Goal: Download file/media

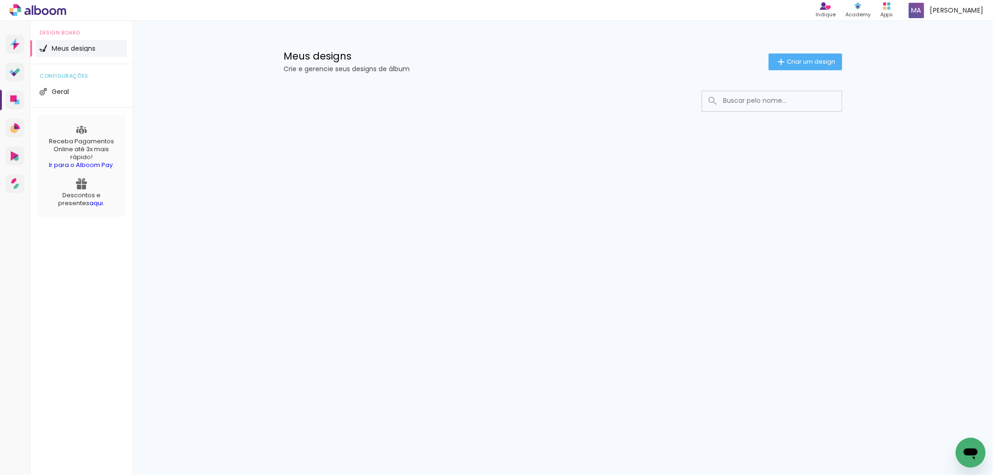
click at [747, 102] on input at bounding box center [784, 100] width 133 height 19
type input "maria i"
type paper-input "maria i"
drag, startPoint x: 759, startPoint y: 100, endPoint x: 662, endPoint y: 101, distance: 97.3
click at [663, 101] on div at bounding box center [563, 101] width 559 height 21
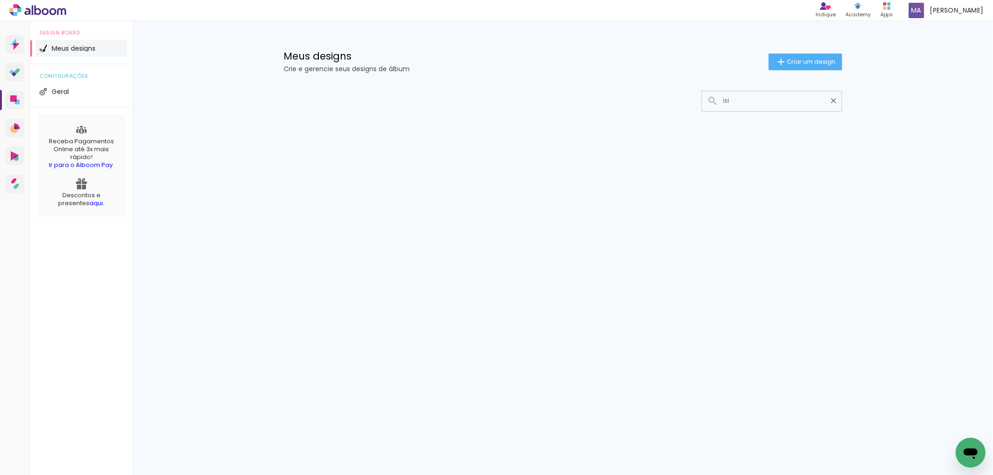
type input "isis"
type paper-input "isis"
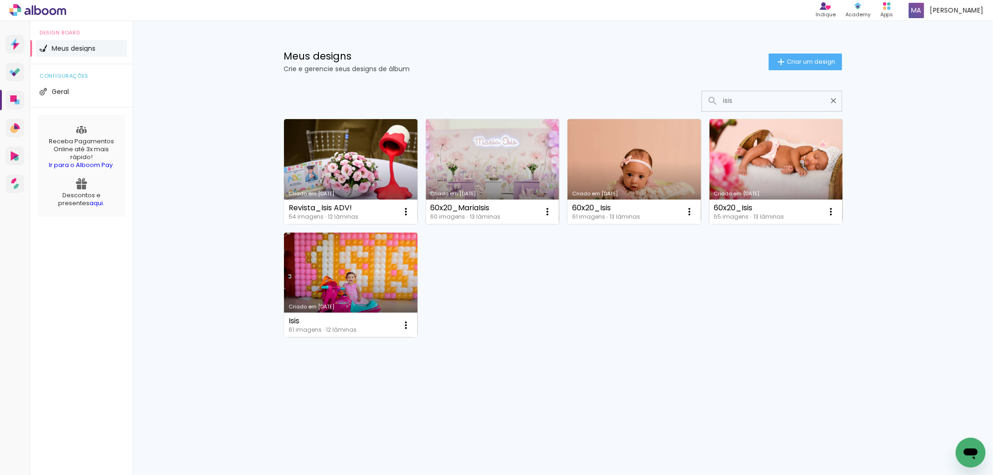
click at [509, 174] on link "Criado em [DATE]" at bounding box center [493, 171] width 134 height 105
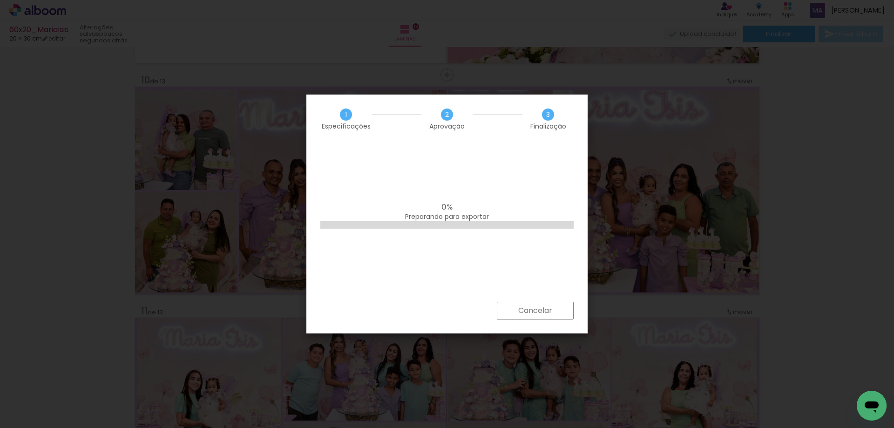
scroll to position [0, 2215]
click at [668, 47] on iron-overlay-backdrop at bounding box center [447, 214] width 894 height 428
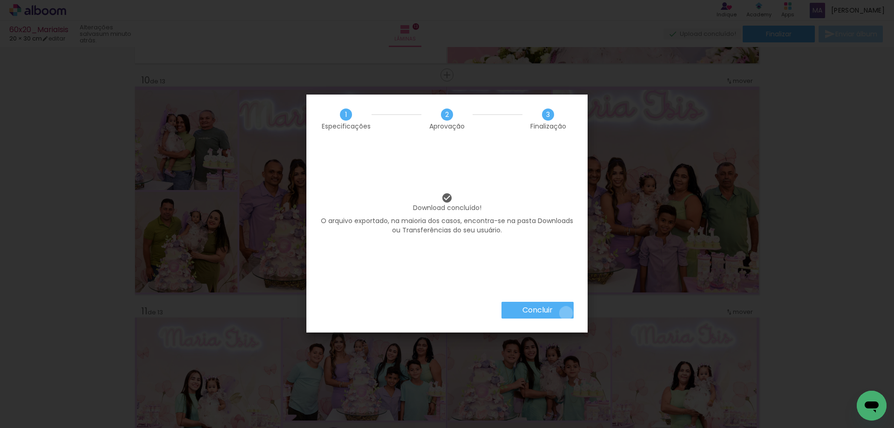
click at [565, 313] on paper-button "Concluir" at bounding box center [537, 310] width 72 height 17
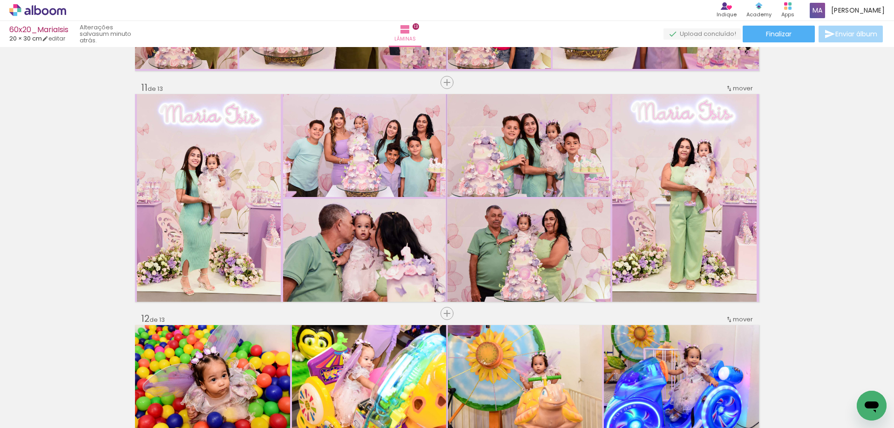
scroll to position [2299, 0]
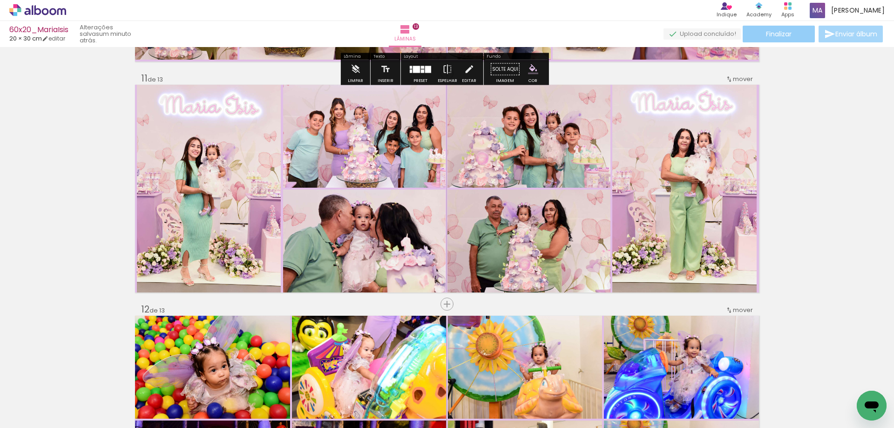
click at [775, 36] on span "Finalizar" at bounding box center [779, 34] width 26 height 7
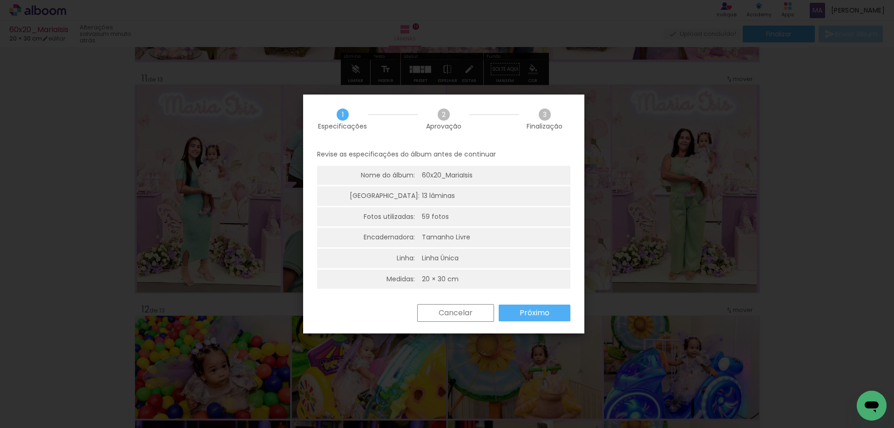
click at [0, 0] on slot "Próximo" at bounding box center [0, 0] width 0 height 0
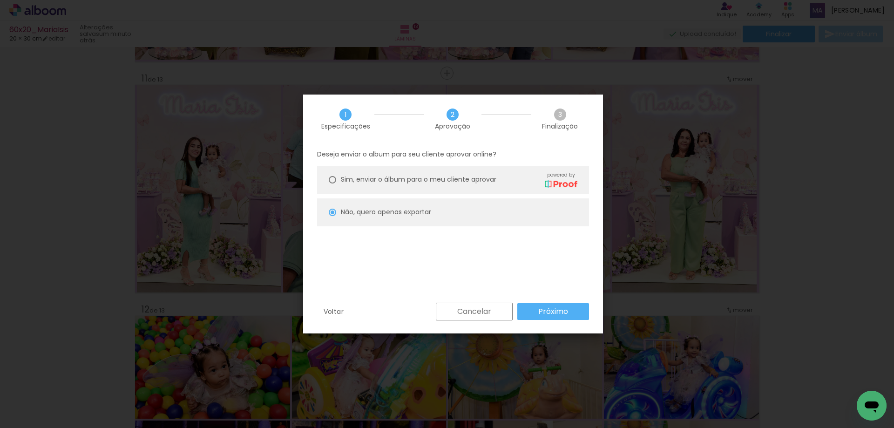
click at [0, 0] on slot "Próximo" at bounding box center [0, 0] width 0 height 0
type input "Alta, 300 DPI"
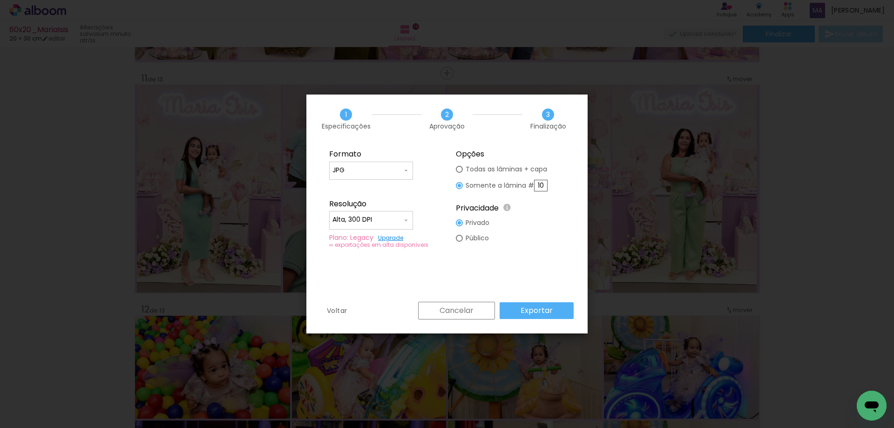
drag, startPoint x: 545, startPoint y: 187, endPoint x: 528, endPoint y: 186, distance: 17.2
click at [0, 0] on slot "Somente a lâmina # 10" at bounding box center [0, 0] width 0 height 0
type paper-radio-button "on"
type input "11"
click at [0, 0] on slot "Exportar" at bounding box center [0, 0] width 0 height 0
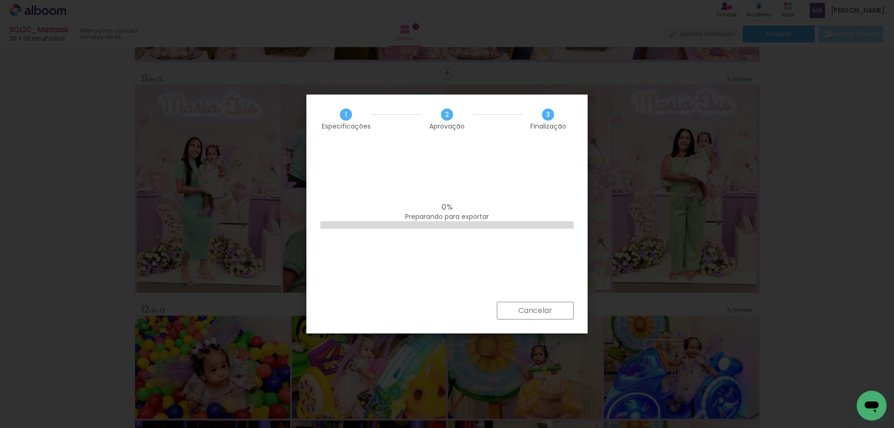
scroll to position [0, 2215]
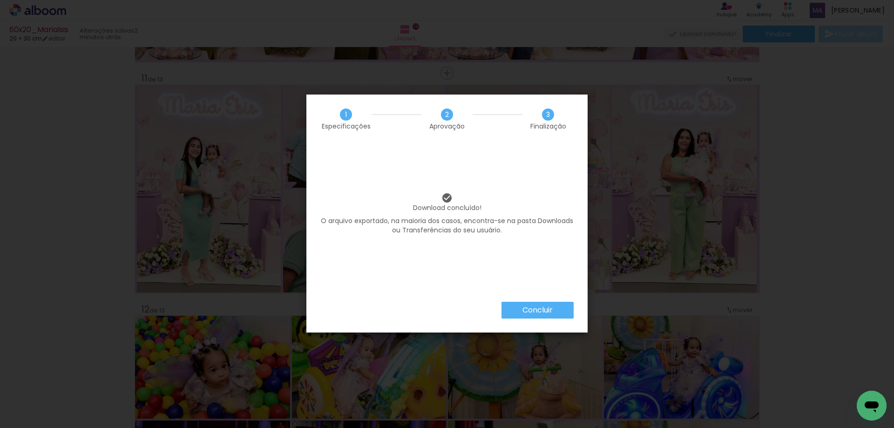
scroll to position [0, 2215]
click at [0, 0] on slot "Concluir" at bounding box center [0, 0] width 0 height 0
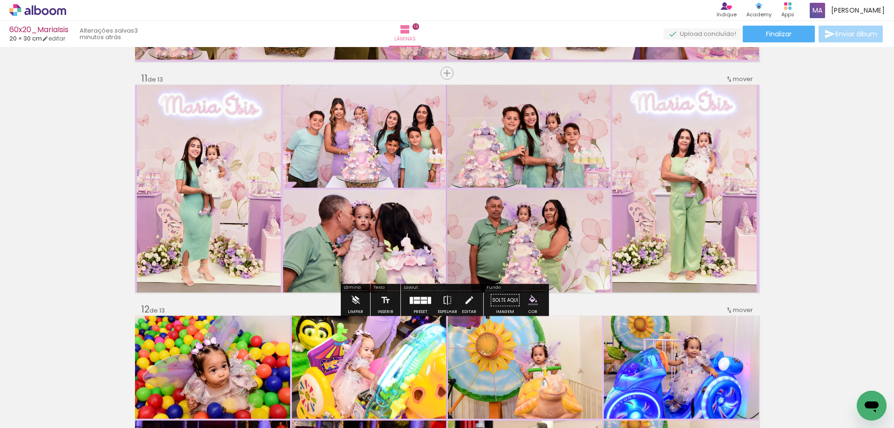
click at [32, 10] on icon at bounding box center [32, 10] width 1 height 10
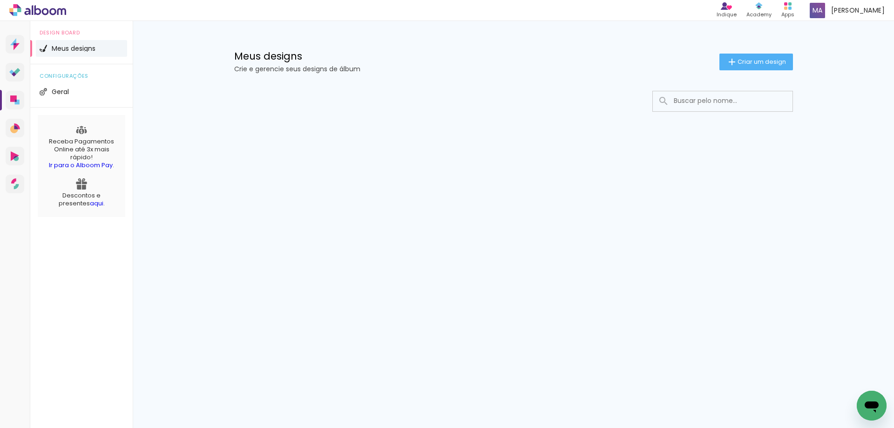
click at [715, 99] on input at bounding box center [735, 100] width 133 height 19
type input "marias"
type paper-input "marias"
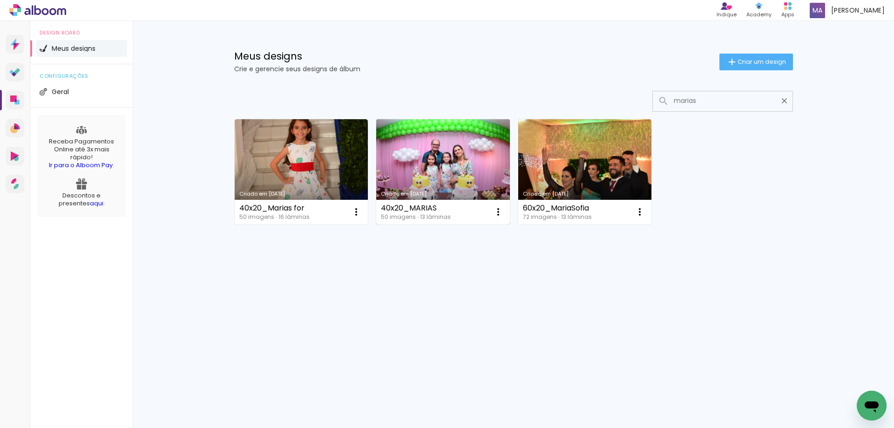
click at [455, 162] on link "Criado em [DATE]" at bounding box center [443, 171] width 134 height 105
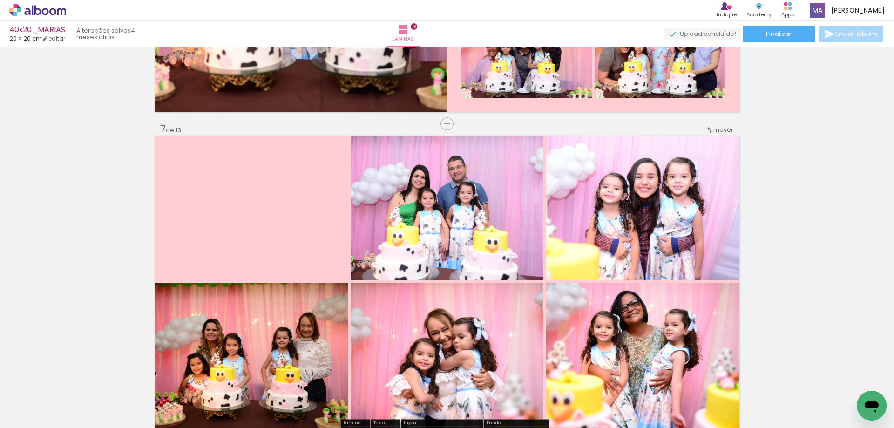
scroll to position [1816, 0]
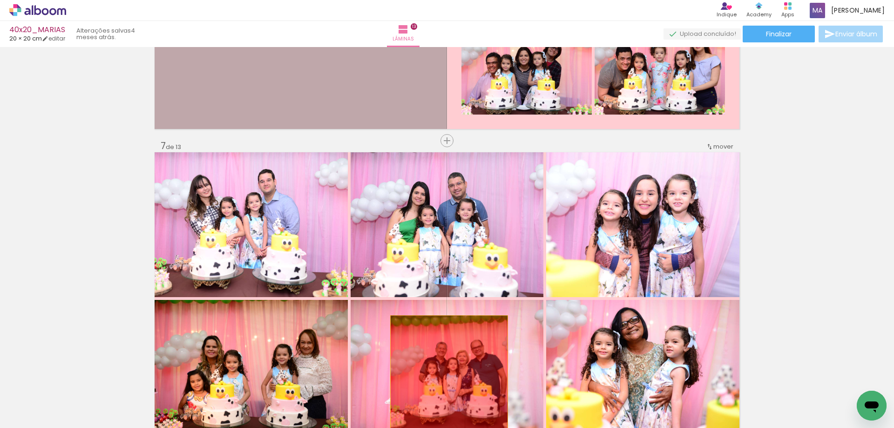
drag, startPoint x: 367, startPoint y: 85, endPoint x: 446, endPoint y: 374, distance: 299.6
click at [446, 374] on quentale-workspace at bounding box center [447, 214] width 894 height 428
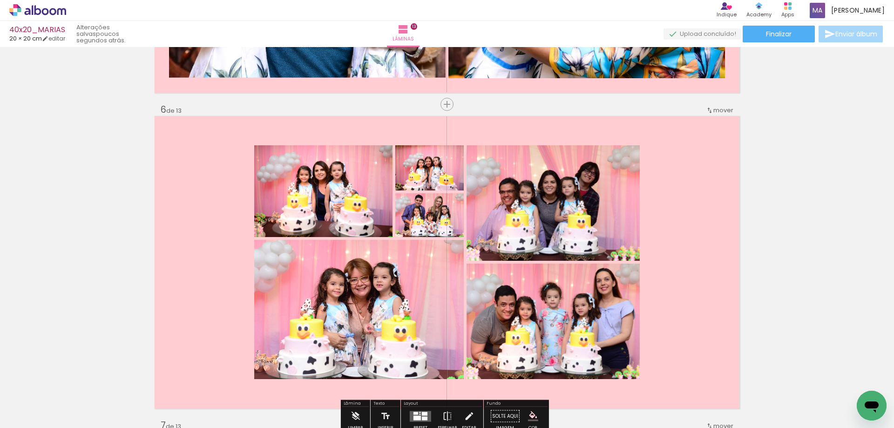
scroll to position [1723, 0]
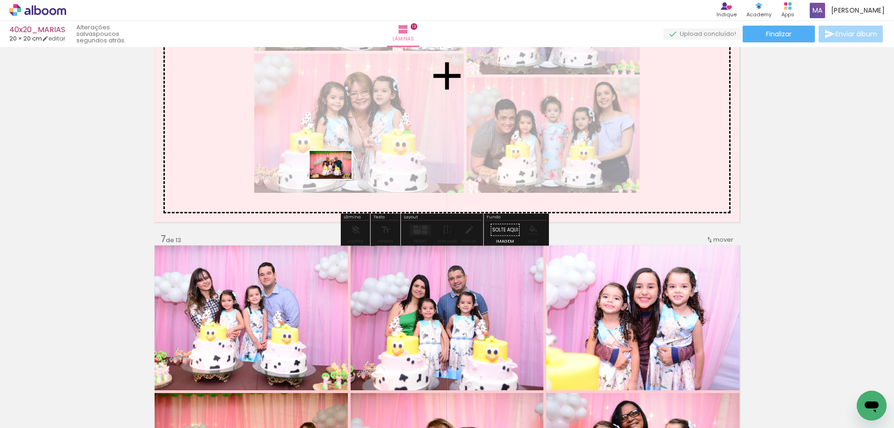
drag, startPoint x: 616, startPoint y: 399, endPoint x: 333, endPoint y: 198, distance: 347.5
click at [297, 147] on quentale-workspace at bounding box center [447, 214] width 894 height 428
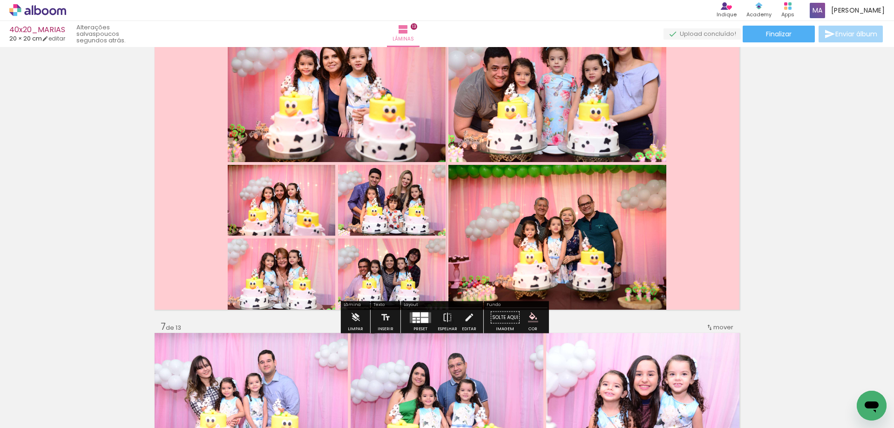
scroll to position [1630, 0]
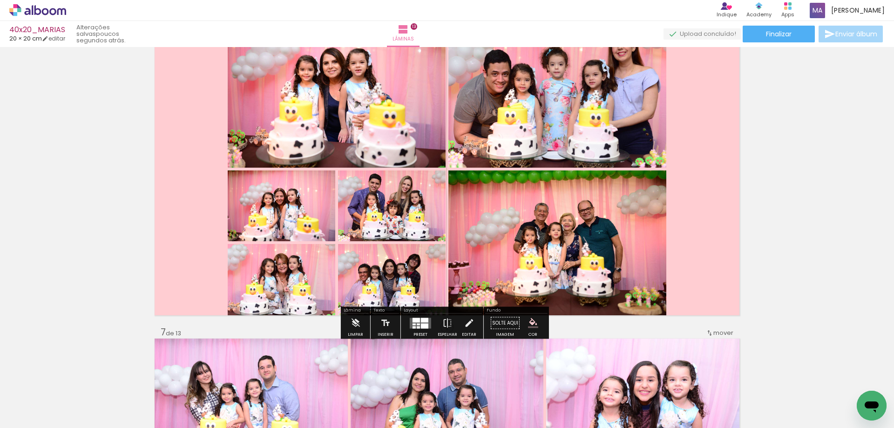
click at [416, 328] on div at bounding box center [420, 323] width 25 height 19
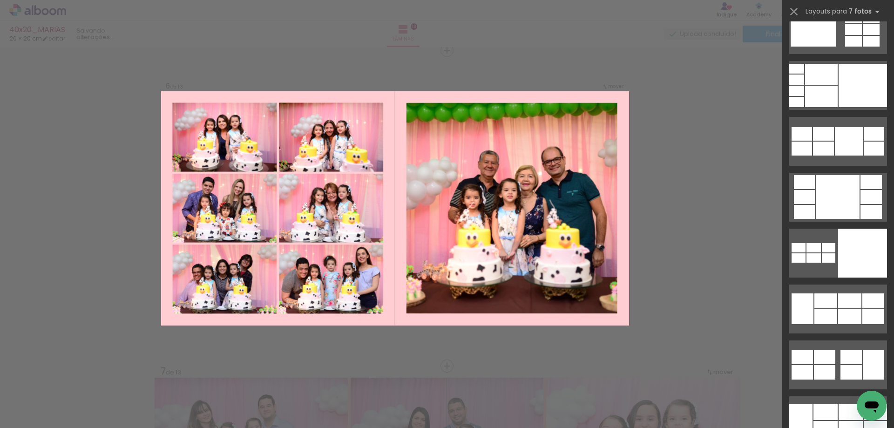
scroll to position [3212, 0]
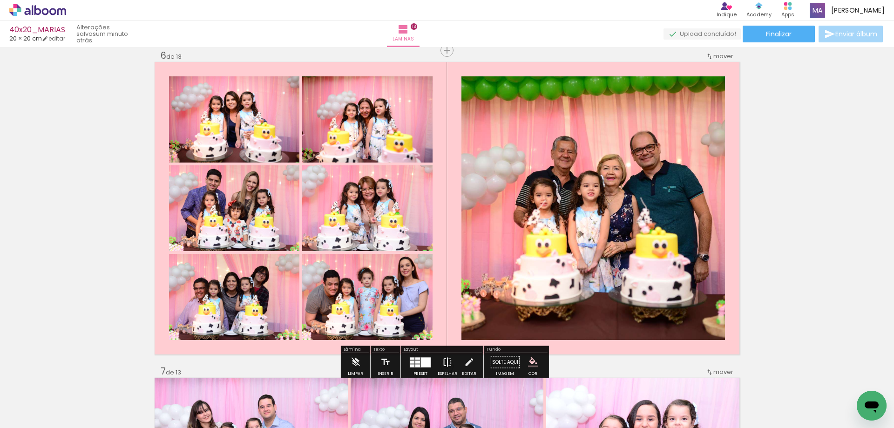
click at [449, 362] on iron-icon at bounding box center [447, 362] width 10 height 19
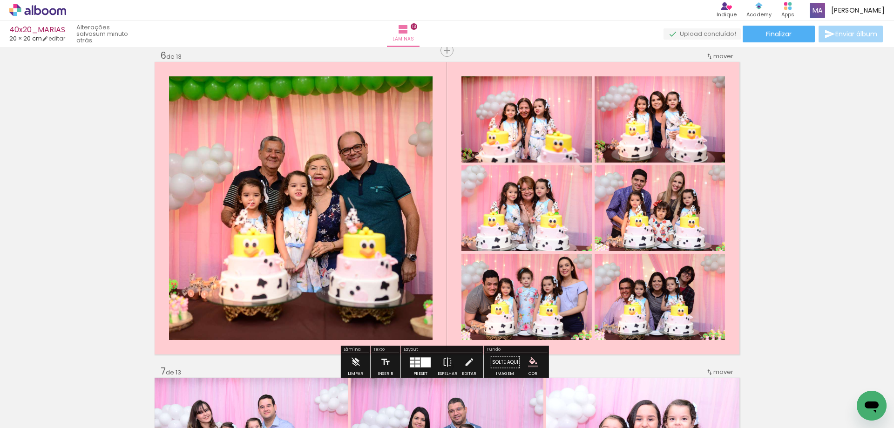
click at [325, 176] on quentale-photo at bounding box center [301, 208] width 264 height 264
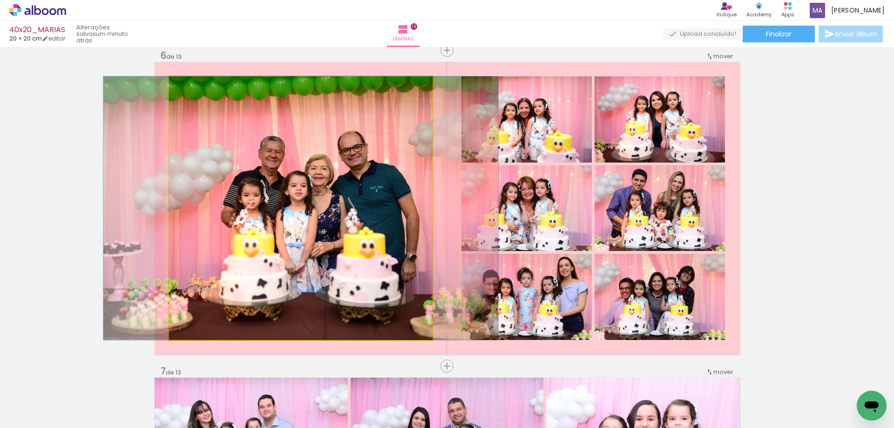
click at [226, 107] on quentale-photo at bounding box center [301, 208] width 264 height 264
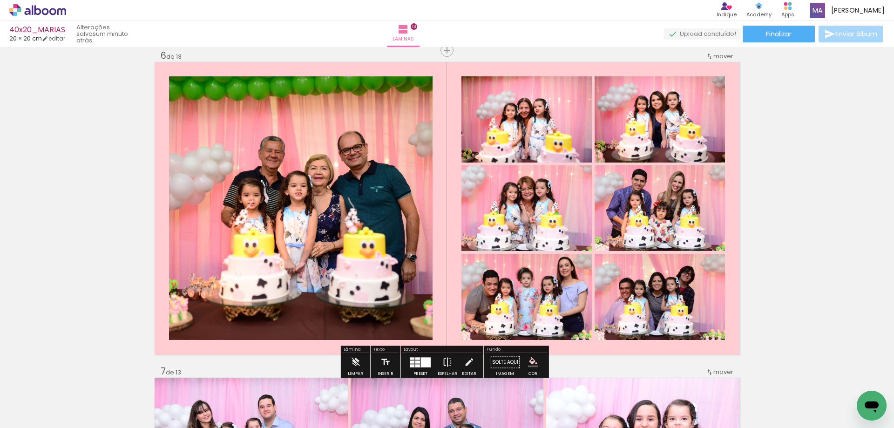
click at [264, 154] on quentale-photo at bounding box center [301, 208] width 264 height 264
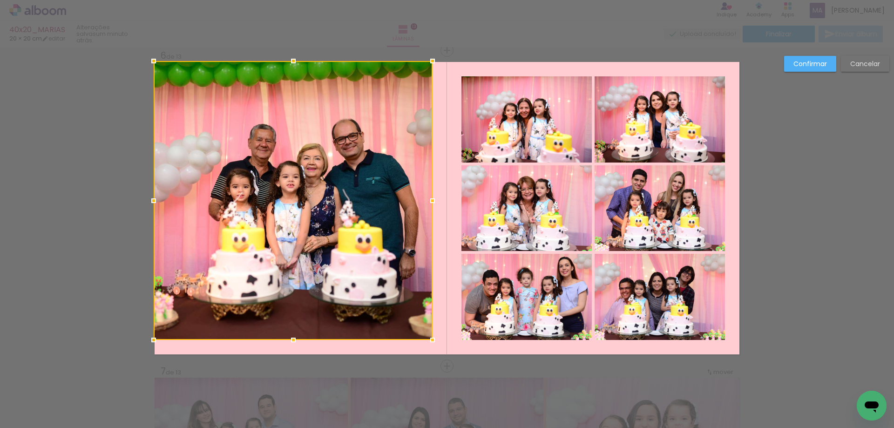
drag, startPoint x: 168, startPoint y: 78, endPoint x: 153, endPoint y: 62, distance: 21.7
click at [153, 62] on div at bounding box center [153, 61] width 19 height 19
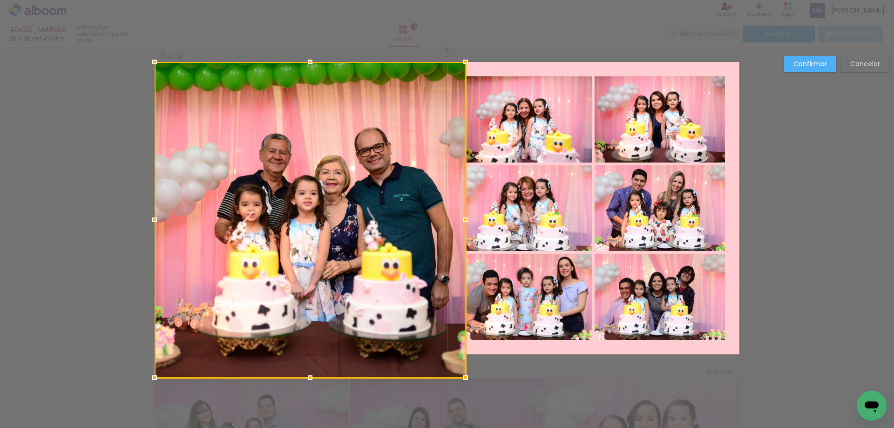
drag, startPoint x: 431, startPoint y: 345, endPoint x: 431, endPoint y: 350, distance: 5.1
click at [431, 350] on div at bounding box center [310, 220] width 311 height 316
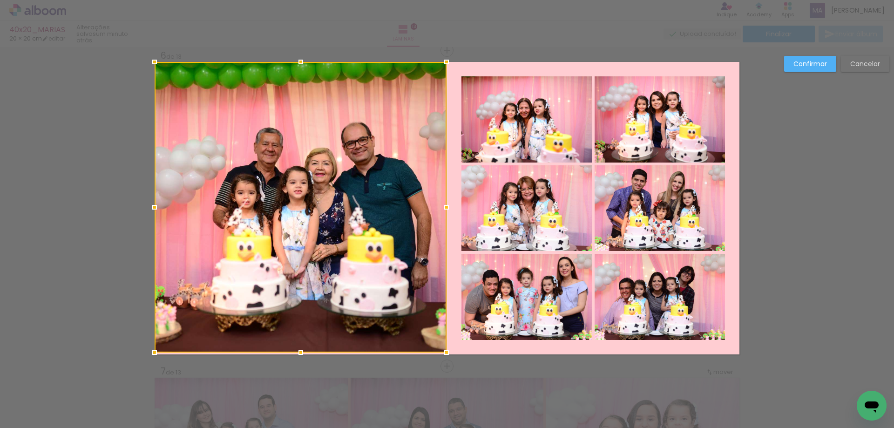
drag, startPoint x: 464, startPoint y: 356, endPoint x: 445, endPoint y: 361, distance: 19.8
click at [445, 361] on div at bounding box center [446, 352] width 19 height 19
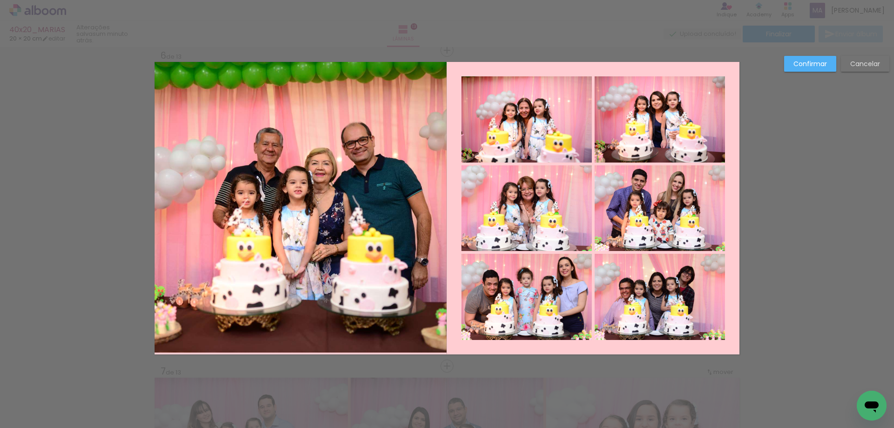
click at [435, 258] on quentale-photo at bounding box center [301, 207] width 292 height 291
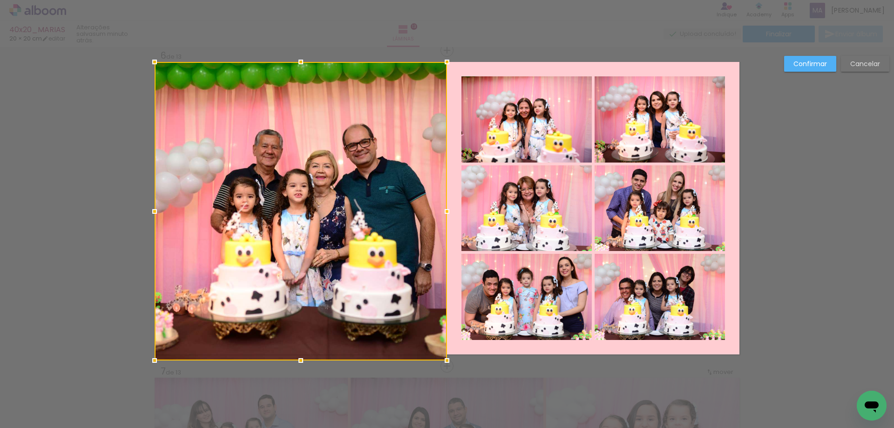
click at [443, 357] on div at bounding box center [447, 360] width 19 height 19
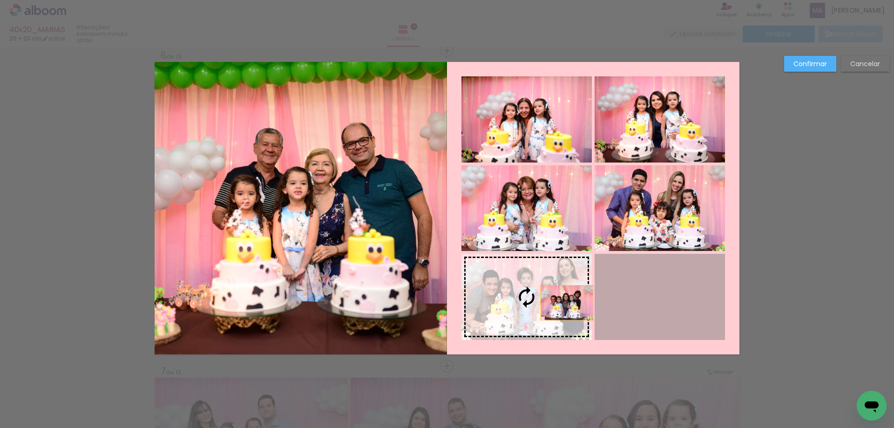
drag, startPoint x: 641, startPoint y: 298, endPoint x: 551, endPoint y: 307, distance: 90.4
click at [0, 0] on slot at bounding box center [0, 0] width 0 height 0
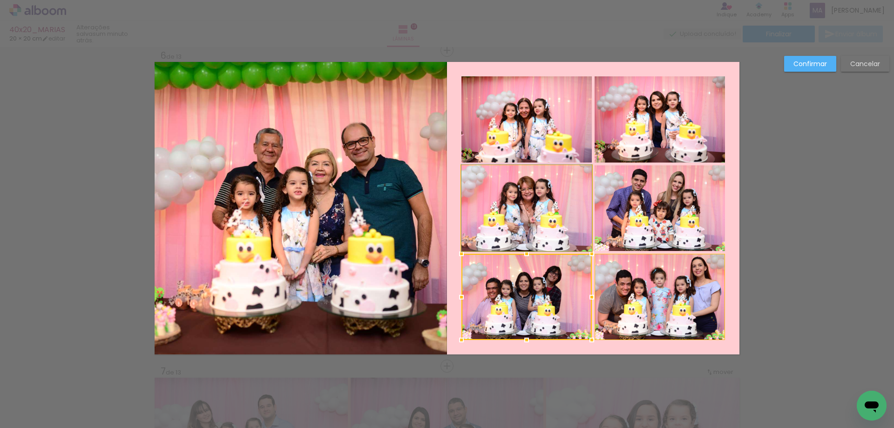
drag, startPoint x: 553, startPoint y: 218, endPoint x: 645, endPoint y: 218, distance: 91.7
click at [0, 0] on slot at bounding box center [0, 0] width 0 height 0
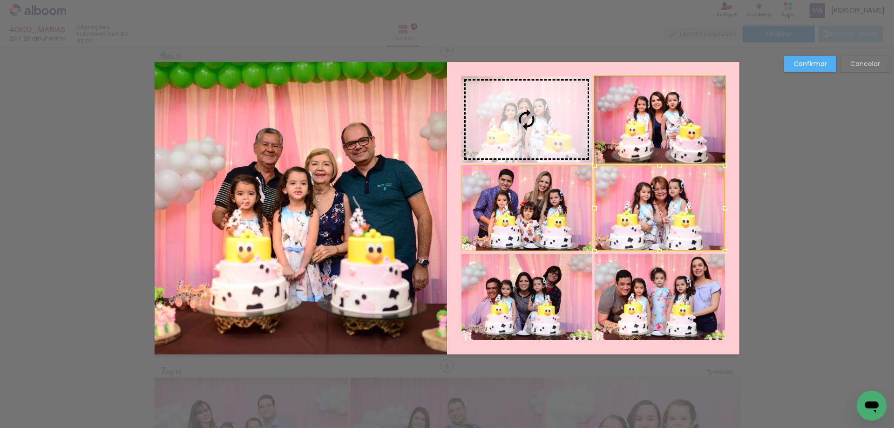
drag, startPoint x: 646, startPoint y: 137, endPoint x: 546, endPoint y: 140, distance: 100.6
click at [0, 0] on slot at bounding box center [0, 0] width 0 height 0
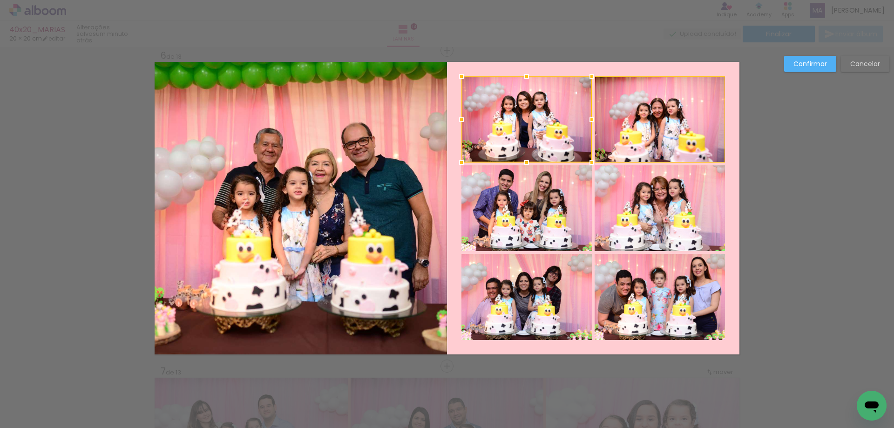
click at [358, 208] on quentale-photo at bounding box center [301, 208] width 292 height 292
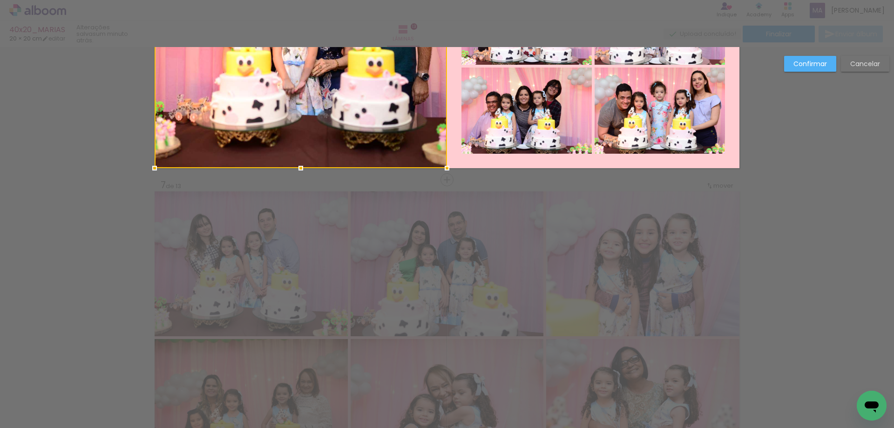
scroll to position [1823, 0]
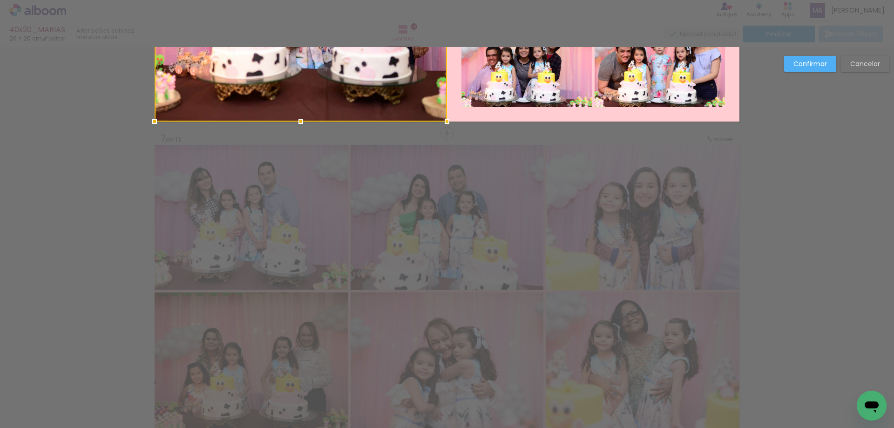
click at [817, 70] on paper-button "Confirmar" at bounding box center [810, 64] width 52 height 16
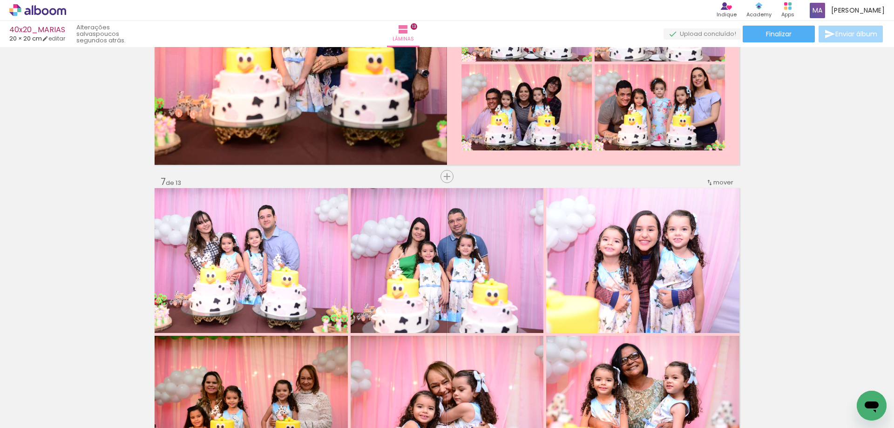
scroll to position [1777, 0]
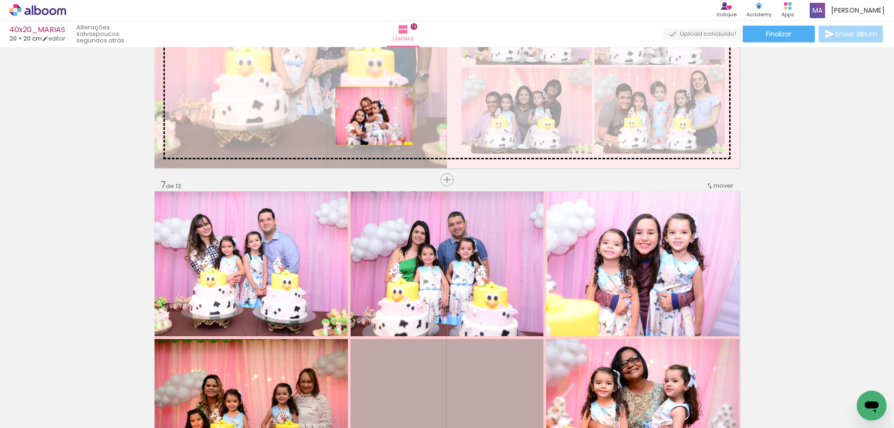
drag, startPoint x: 498, startPoint y: 357, endPoint x: 456, endPoint y: 189, distance: 173.2
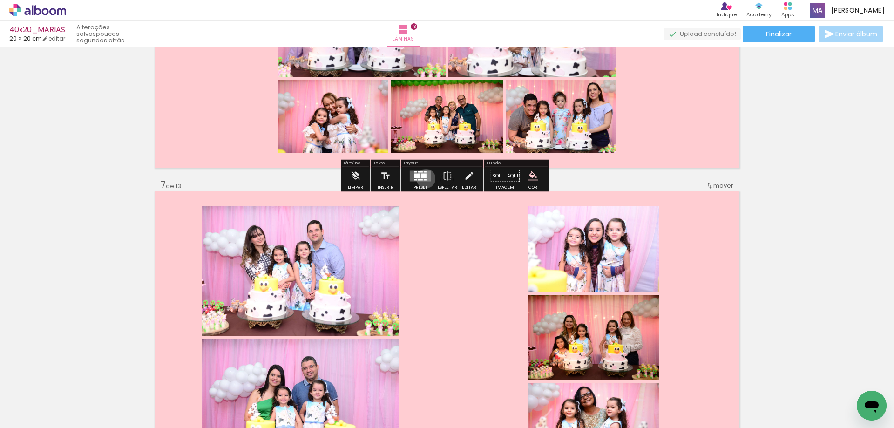
click at [424, 178] on quentale-layouter at bounding box center [420, 175] width 21 height 11
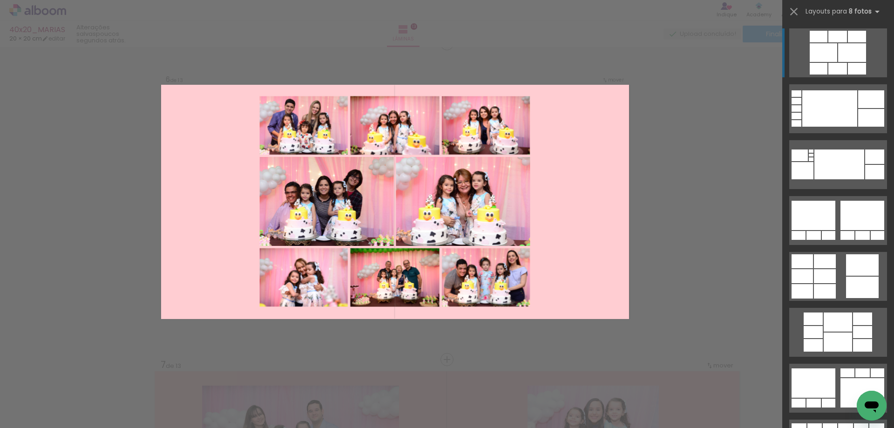
scroll to position [1590, 0]
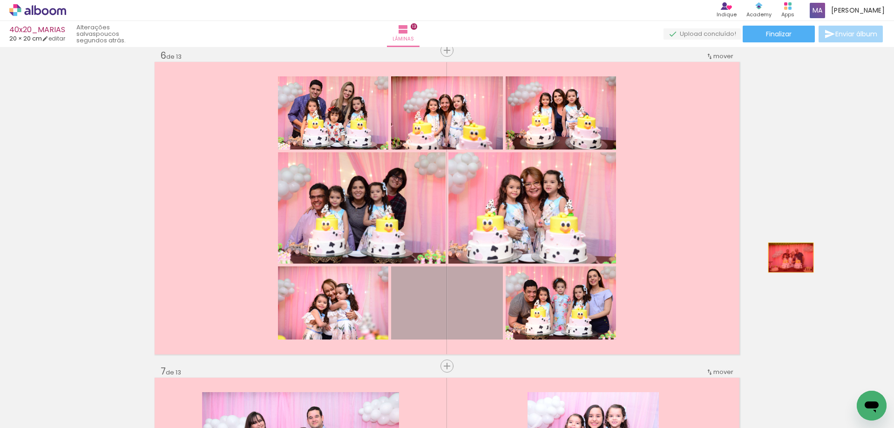
drag, startPoint x: 463, startPoint y: 309, endPoint x: 808, endPoint y: 242, distance: 351.4
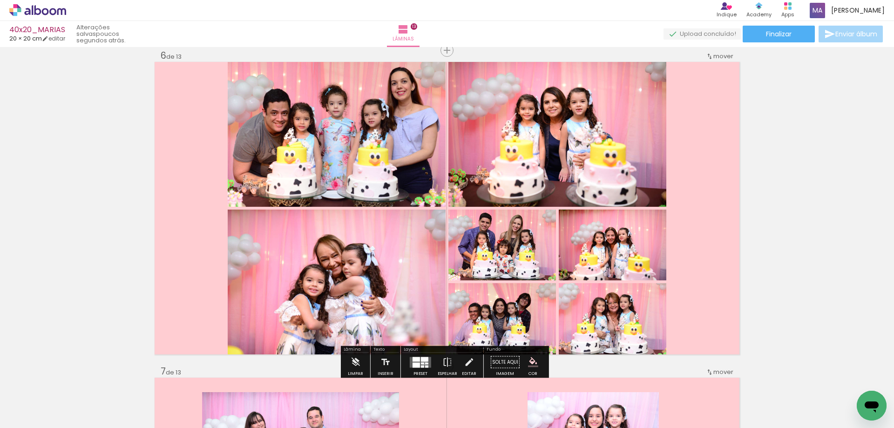
click at [422, 362] on quentale-layouter at bounding box center [420, 362] width 21 height 11
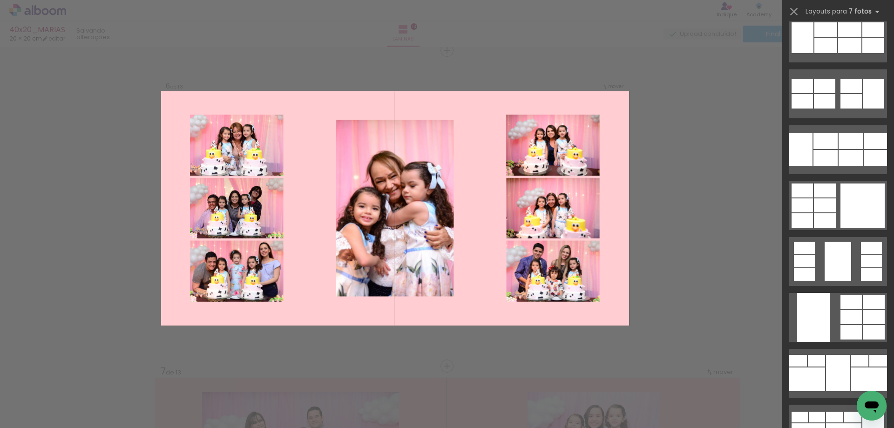
scroll to position [3306, 0]
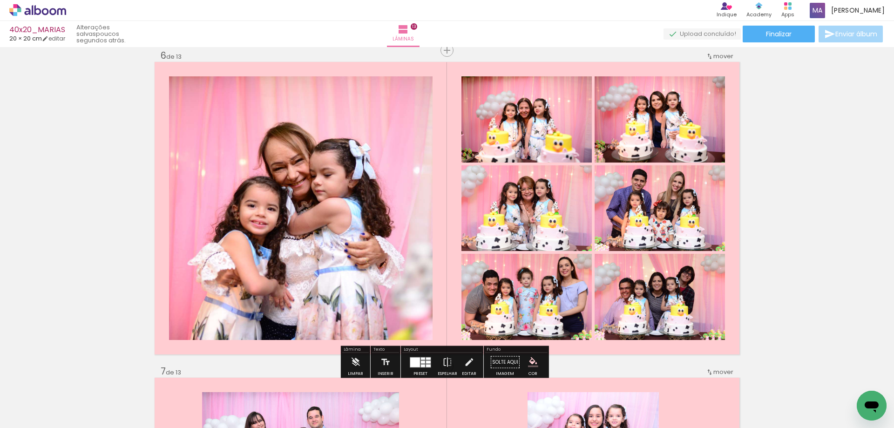
click at [344, 212] on quentale-photo at bounding box center [301, 208] width 264 height 264
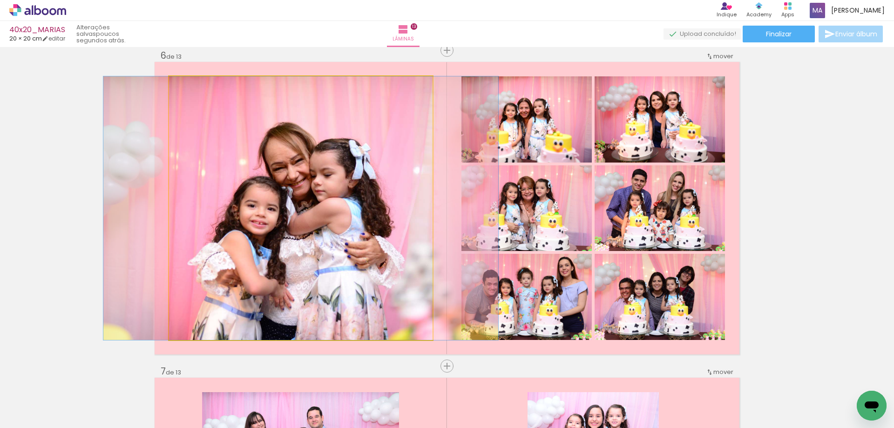
click at [195, 116] on quentale-photo at bounding box center [301, 208] width 264 height 264
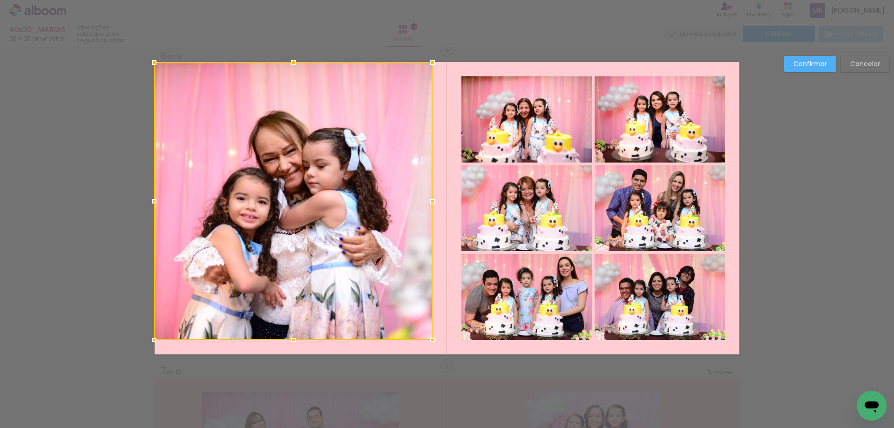
drag, startPoint x: 169, startPoint y: 78, endPoint x: 154, endPoint y: 61, distance: 23.1
click at [154, 61] on div at bounding box center [154, 62] width 19 height 19
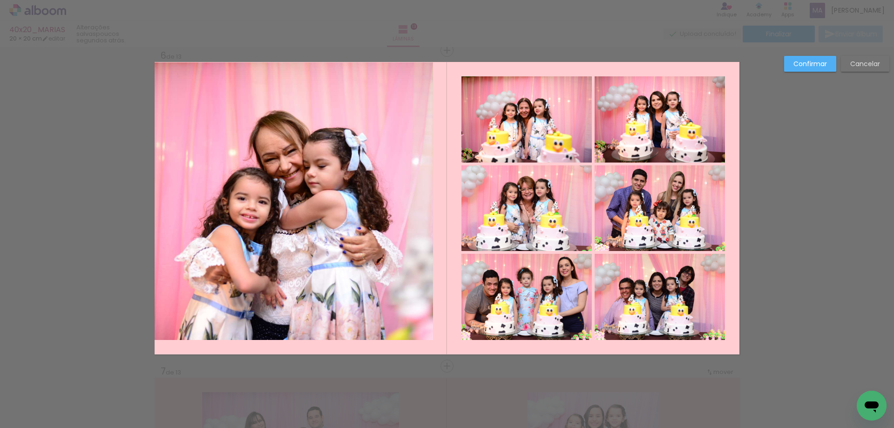
click at [438, 330] on quentale-layouter at bounding box center [447, 208] width 585 height 292
click at [418, 325] on quentale-photo at bounding box center [294, 200] width 278 height 277
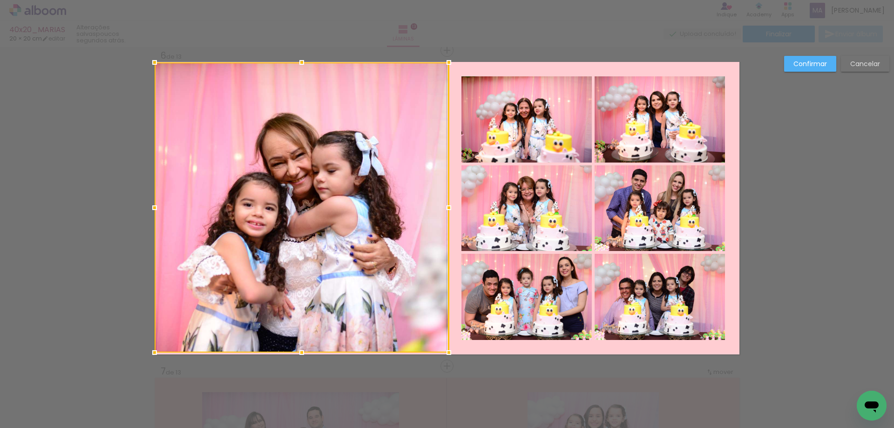
drag, startPoint x: 433, startPoint y: 345, endPoint x: 419, endPoint y: 358, distance: 20.4
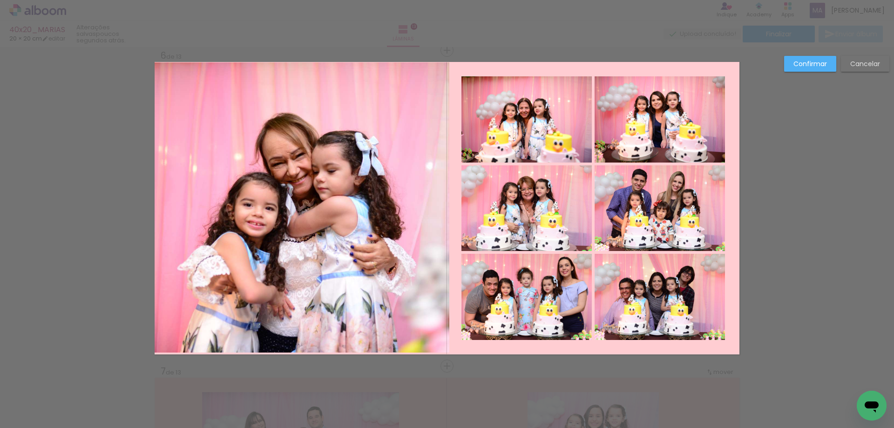
click at [434, 341] on quentale-photo at bounding box center [302, 207] width 295 height 290
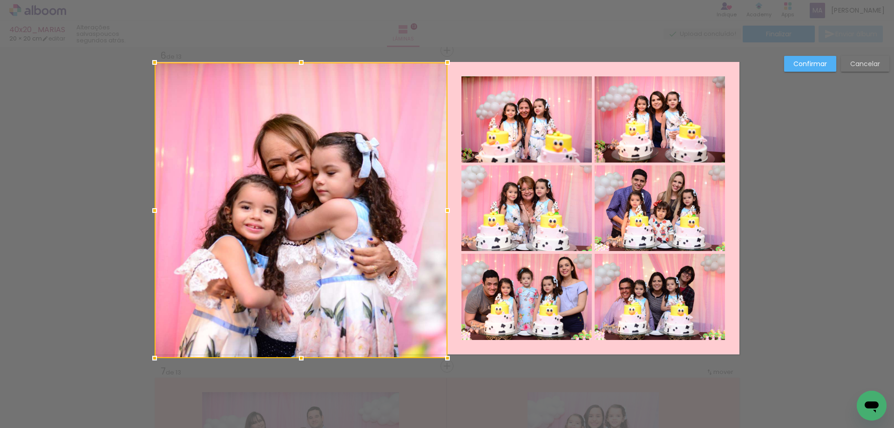
click at [446, 356] on div at bounding box center [447, 358] width 19 height 19
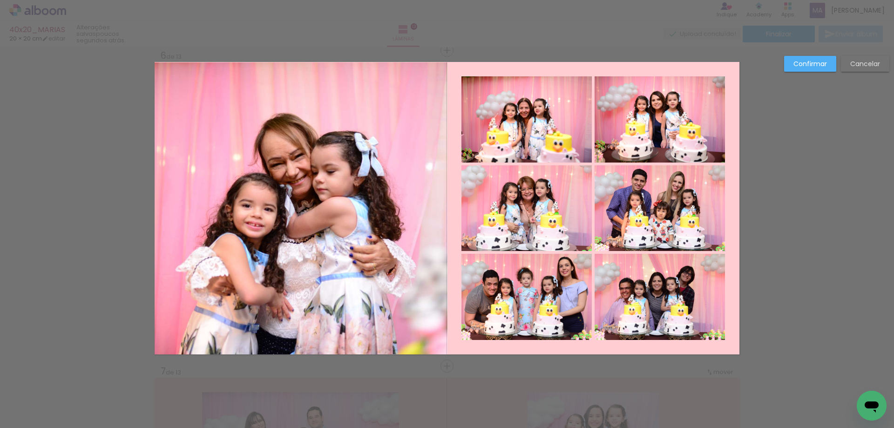
click at [541, 122] on quentale-photo at bounding box center [526, 119] width 130 height 86
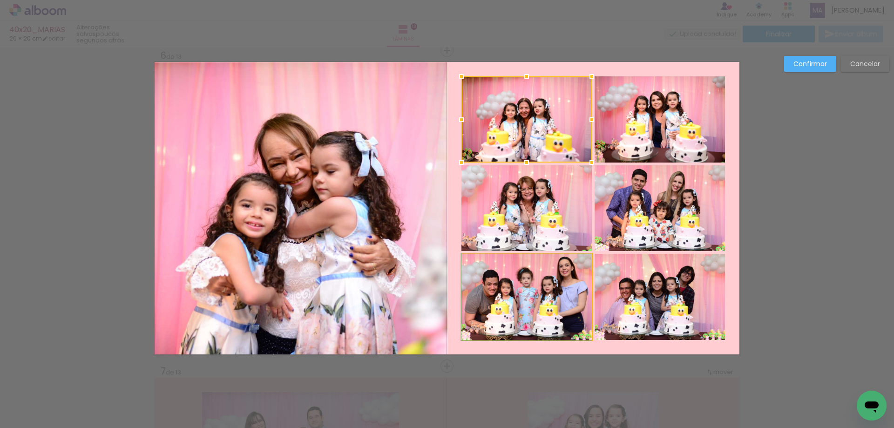
click at [545, 296] on quentale-photo at bounding box center [526, 297] width 130 height 86
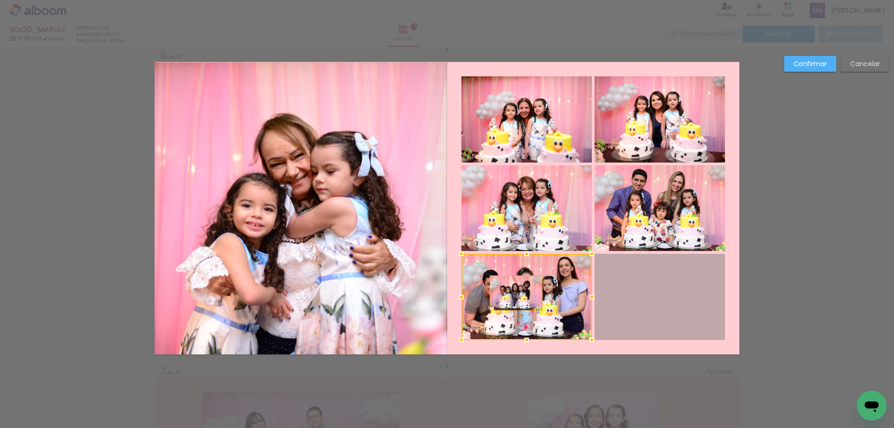
drag, startPoint x: 656, startPoint y: 292, endPoint x: 511, endPoint y: 293, distance: 144.8
click at [512, 293] on album-spread "6 de 13" at bounding box center [447, 208] width 585 height 292
drag, startPoint x: 619, startPoint y: 294, endPoint x: 508, endPoint y: 291, distance: 110.4
click at [508, 291] on album-spread "6 de 13" at bounding box center [447, 208] width 585 height 292
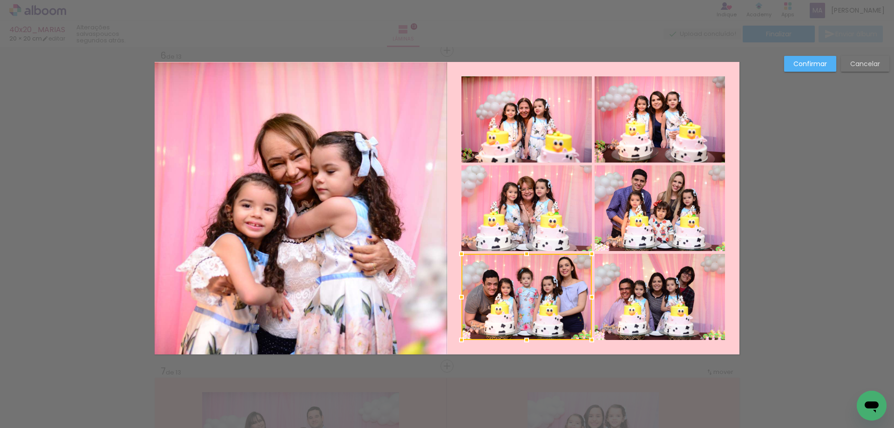
click at [0, 0] on slot "Confirmar" at bounding box center [0, 0] width 0 height 0
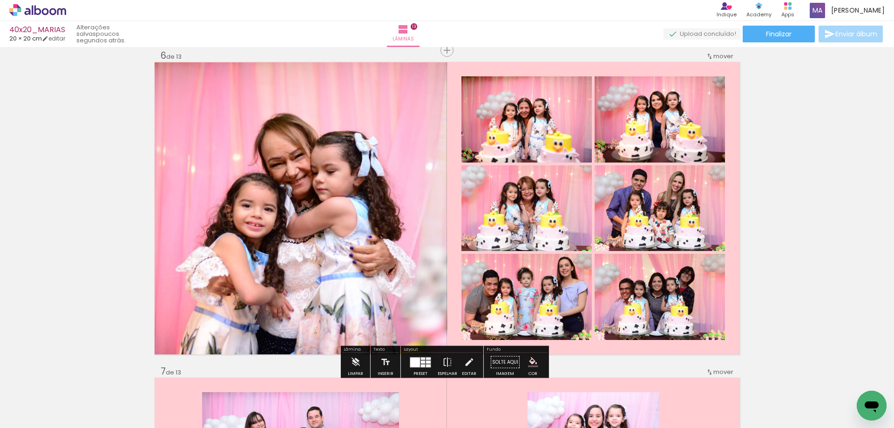
click at [641, 287] on quentale-photo at bounding box center [660, 297] width 130 height 86
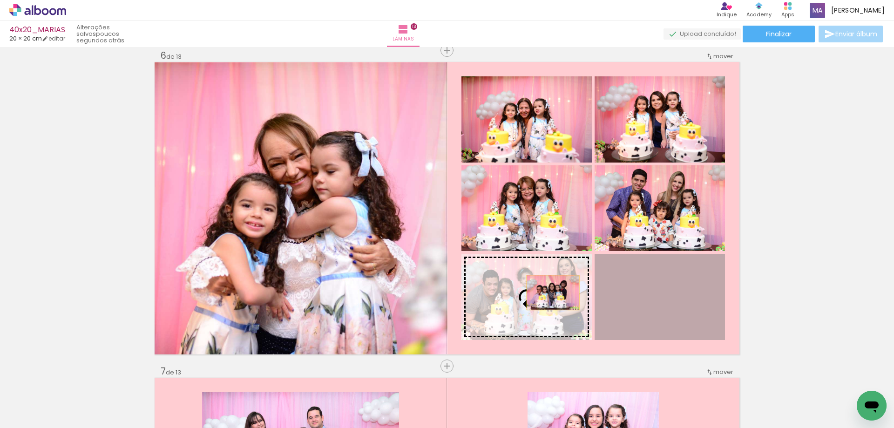
drag, startPoint x: 636, startPoint y: 290, endPoint x: 539, endPoint y: 294, distance: 96.4
click at [0, 0] on slot at bounding box center [0, 0] width 0 height 0
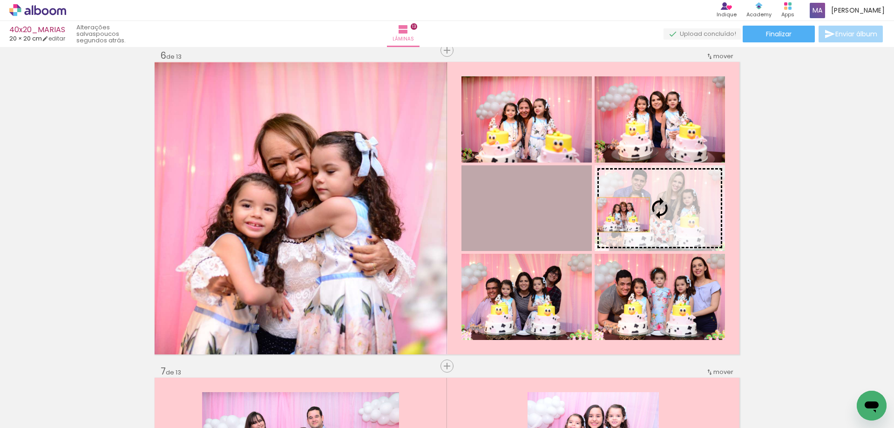
drag, startPoint x: 535, startPoint y: 217, endPoint x: 637, endPoint y: 216, distance: 102.4
click at [0, 0] on slot at bounding box center [0, 0] width 0 height 0
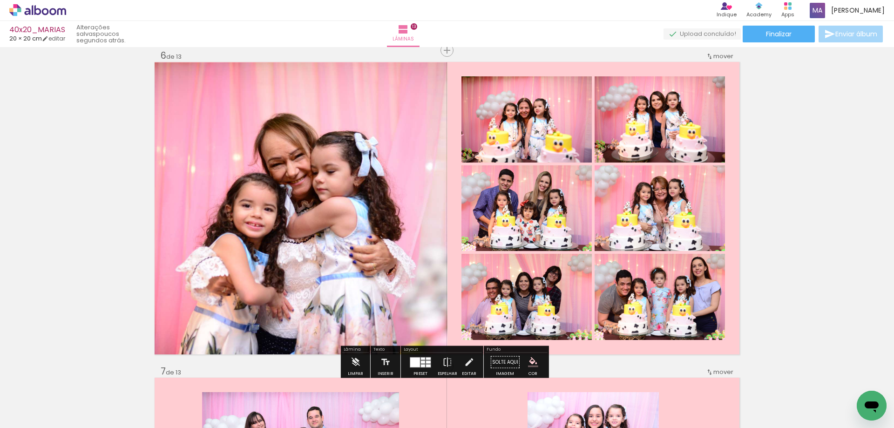
drag, startPoint x: 556, startPoint y: 139, endPoint x: 643, endPoint y: 147, distance: 87.0
click at [0, 0] on slot at bounding box center [0, 0] width 0 height 0
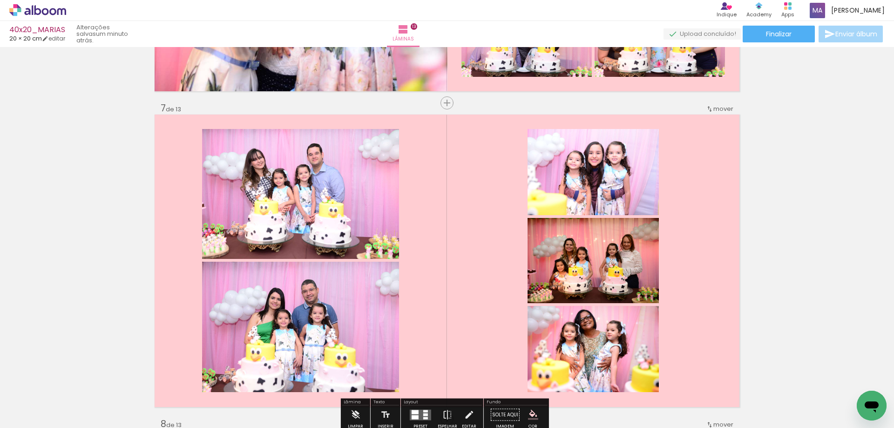
scroll to position [1916, 0]
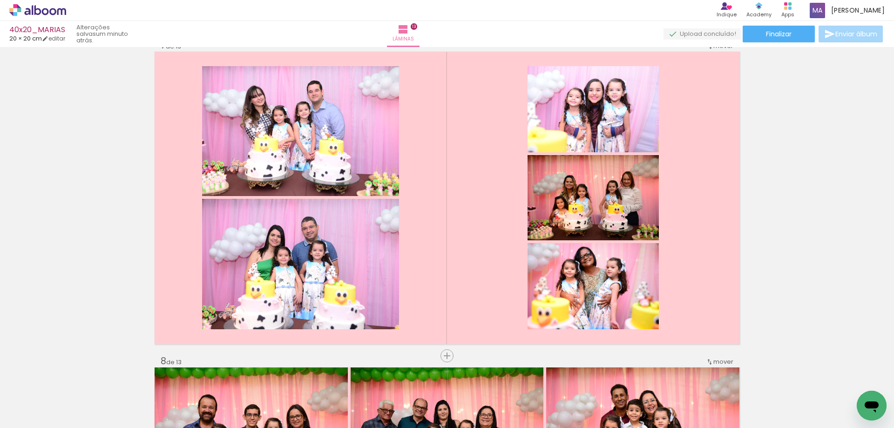
click at [420, 356] on div "Inserir lâmina 1 de 13 Inserir lâmina 2 de 13 Inserir lâmina 3 de 13 Inserir lâ…" at bounding box center [447, 344] width 894 height 4420
drag, startPoint x: 611, startPoint y: 397, endPoint x: 455, endPoint y: 294, distance: 187.2
click at [426, 257] on quentale-workspace at bounding box center [447, 214] width 894 height 428
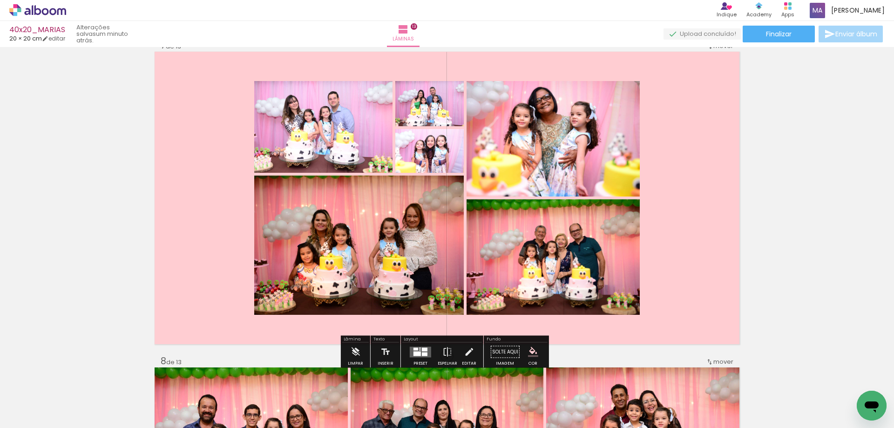
click at [422, 354] on div at bounding box center [425, 354] width 6 height 4
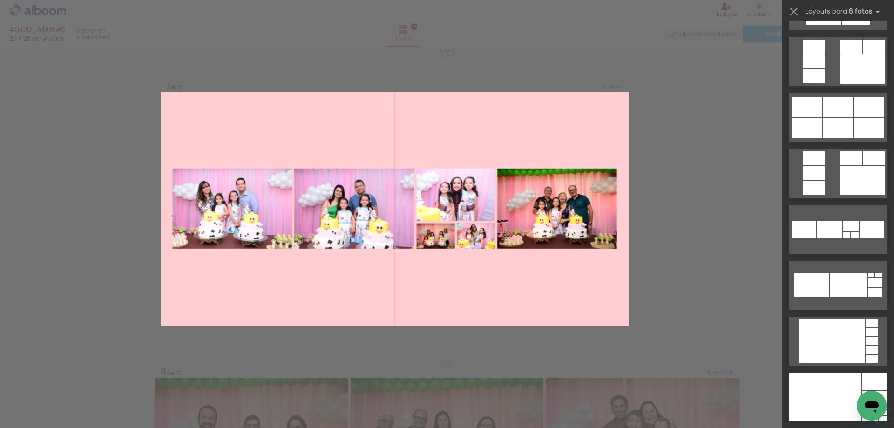
scroll to position [791, 0]
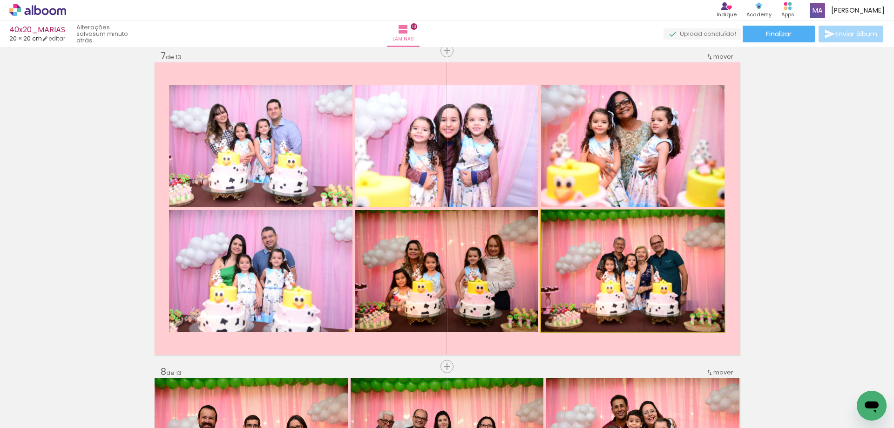
drag, startPoint x: 603, startPoint y: 280, endPoint x: 479, endPoint y: 287, distance: 124.0
click at [0, 0] on slot at bounding box center [0, 0] width 0 height 0
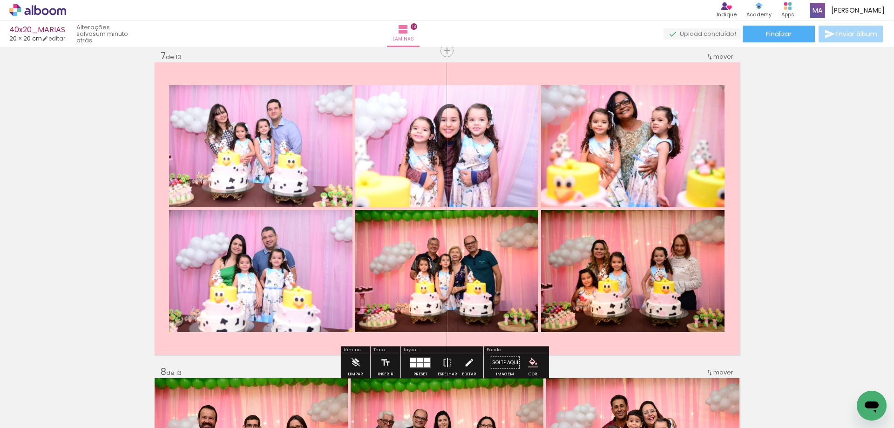
click at [465, 284] on quentale-photo at bounding box center [446, 271] width 183 height 122
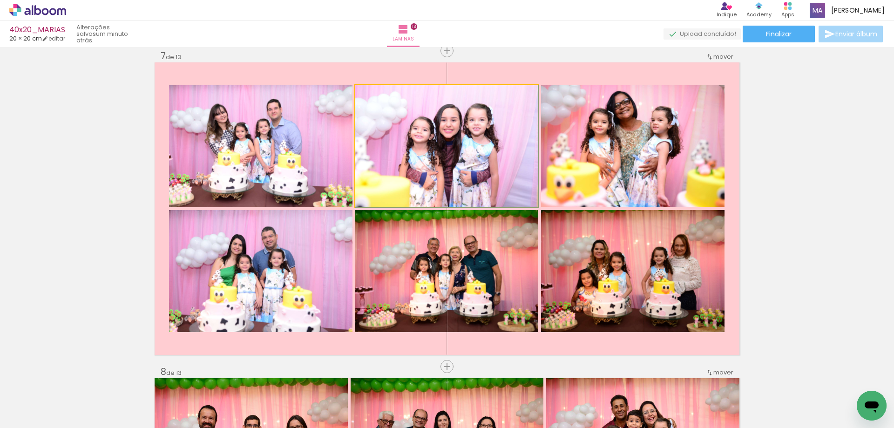
click at [422, 153] on quentale-photo at bounding box center [446, 146] width 183 height 122
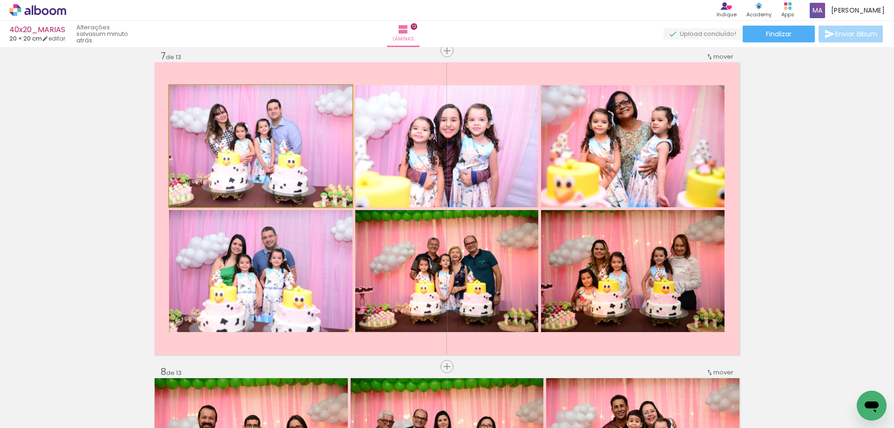
click at [300, 136] on quentale-photo at bounding box center [260, 146] width 183 height 122
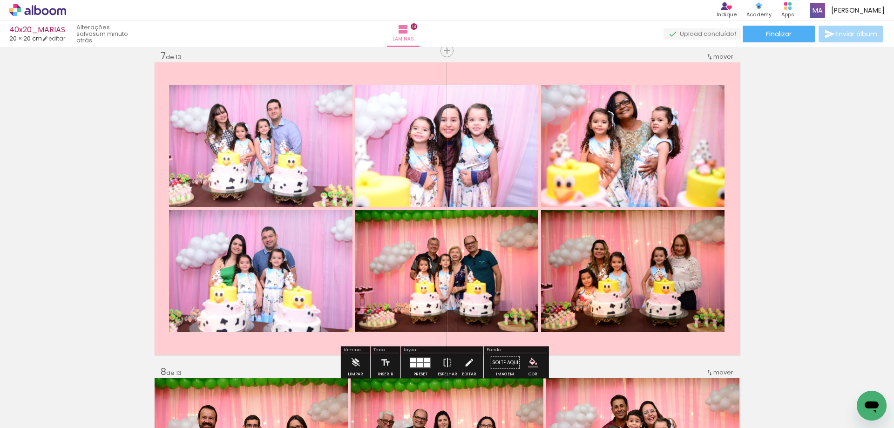
click at [272, 230] on quentale-photo at bounding box center [260, 271] width 183 height 122
click at [467, 264] on quentale-photo at bounding box center [446, 271] width 183 height 122
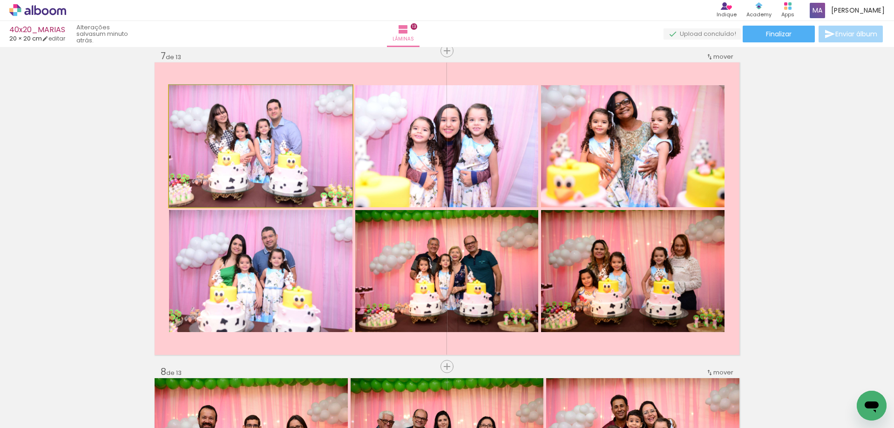
click at [284, 173] on quentale-photo at bounding box center [260, 146] width 183 height 122
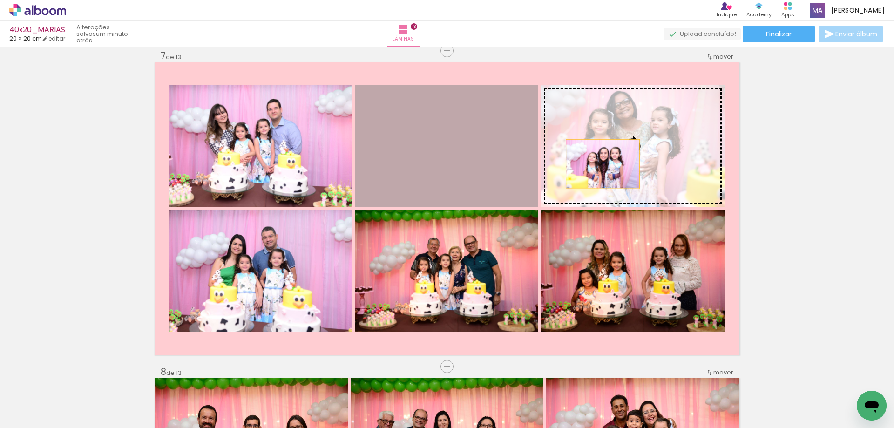
drag, startPoint x: 492, startPoint y: 169, endPoint x: 604, endPoint y: 164, distance: 112.3
click at [0, 0] on slot at bounding box center [0, 0] width 0 height 0
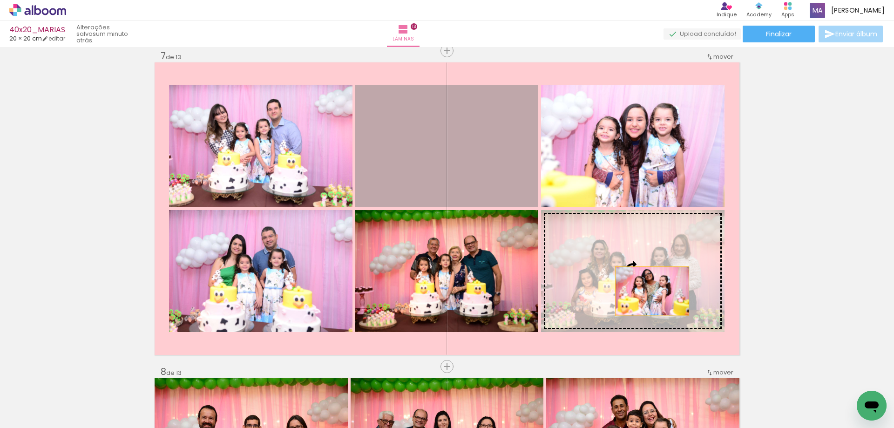
drag, startPoint x: 494, startPoint y: 169, endPoint x: 649, endPoint y: 291, distance: 197.3
click at [0, 0] on slot at bounding box center [0, 0] width 0 height 0
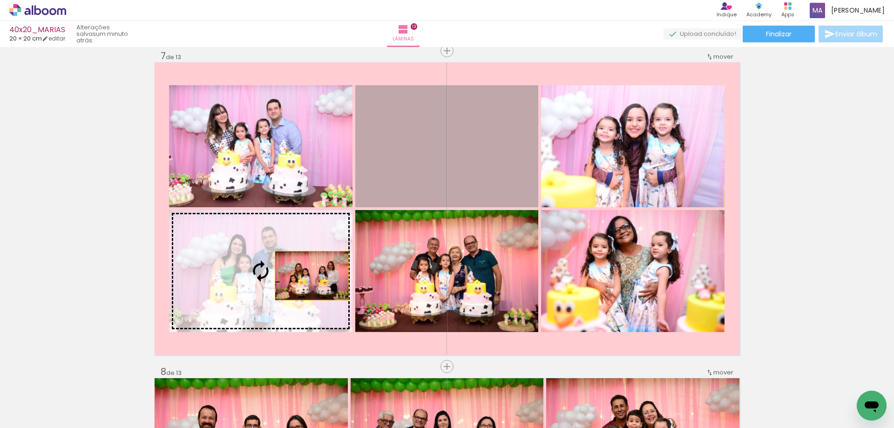
drag, startPoint x: 419, startPoint y: 148, endPoint x: 283, endPoint y: 297, distance: 202.7
click at [0, 0] on slot at bounding box center [0, 0] width 0 height 0
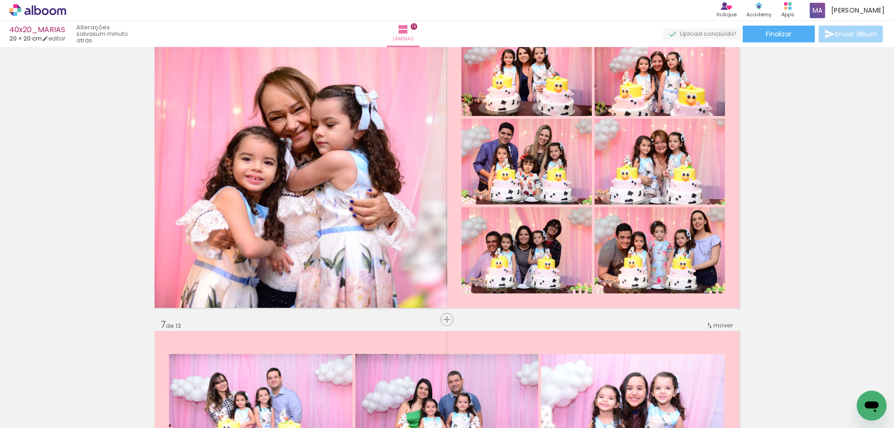
scroll to position [1626, 0]
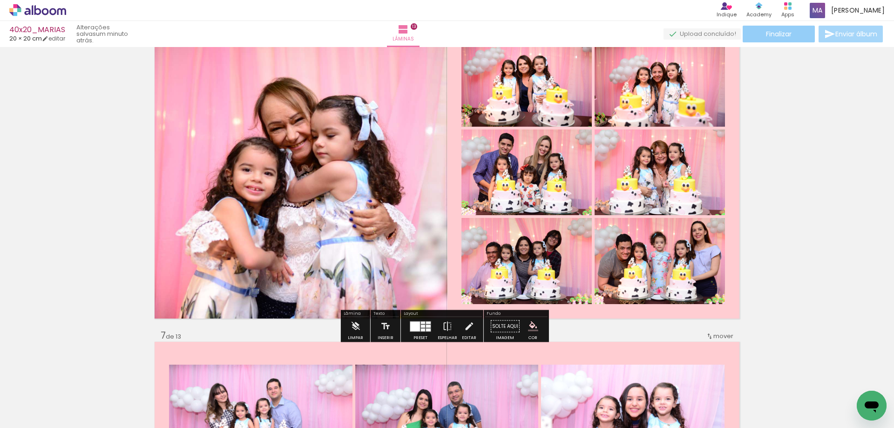
click at [799, 34] on paper-button "Finalizar" at bounding box center [779, 34] width 72 height 17
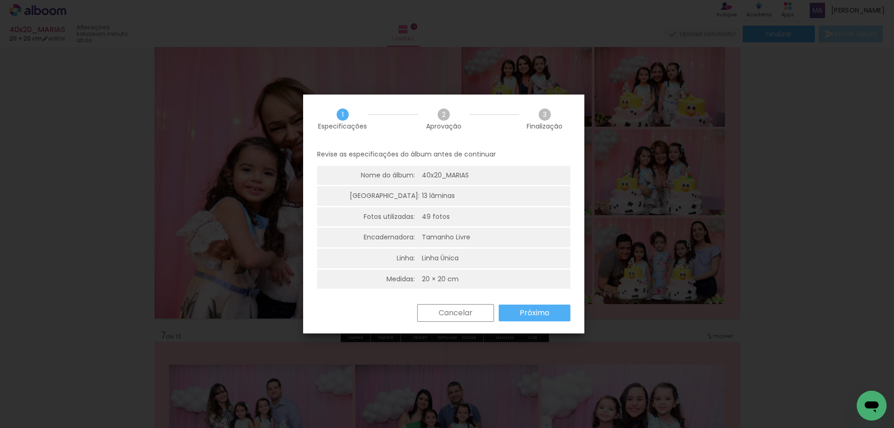
click at [538, 306] on paper-button "Próximo" at bounding box center [535, 312] width 72 height 17
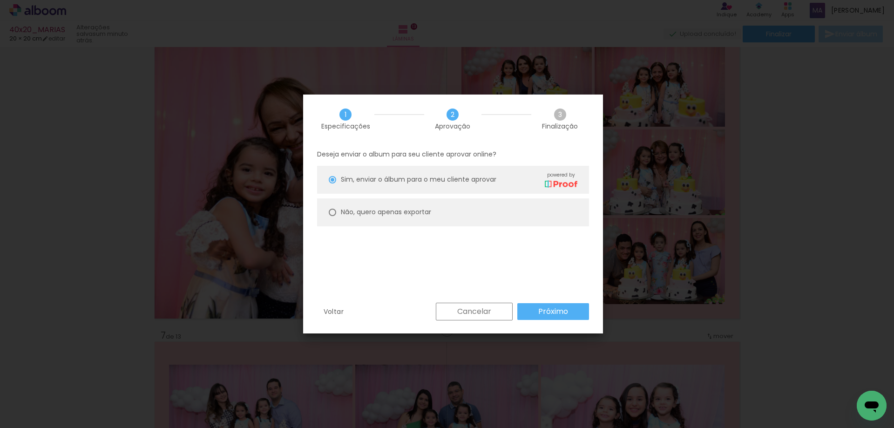
click at [0, 0] on slot "Próximo" at bounding box center [0, 0] width 0 height 0
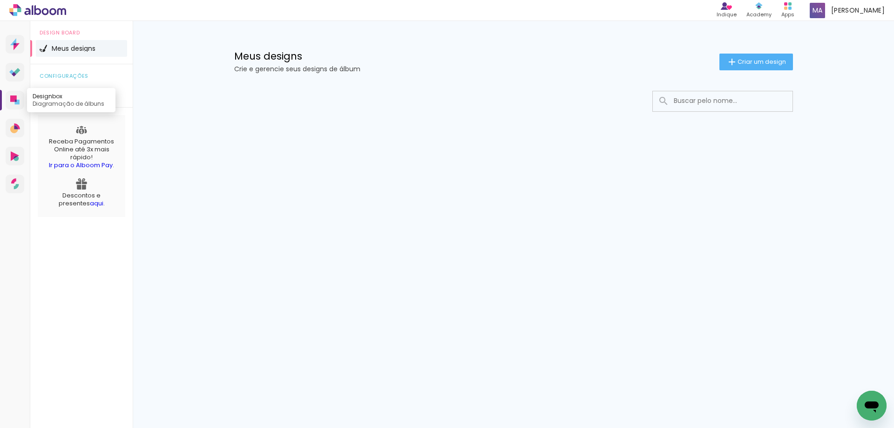
click at [14, 99] on icon at bounding box center [13, 98] width 7 height 7
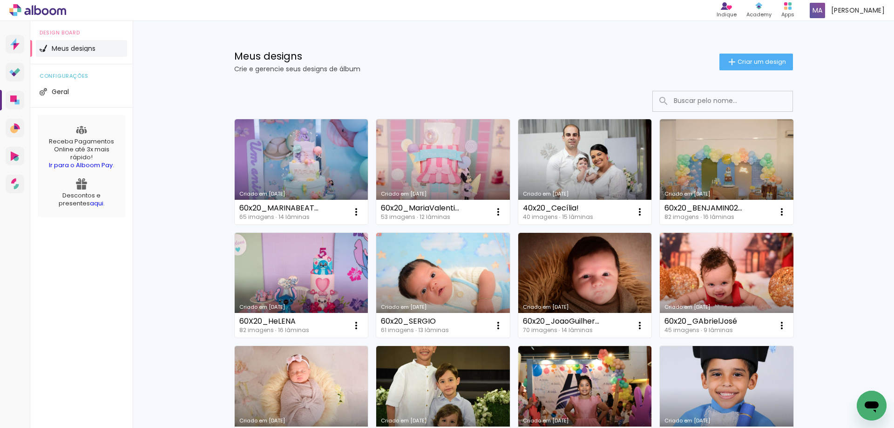
click at [698, 100] on input at bounding box center [735, 100] width 133 height 19
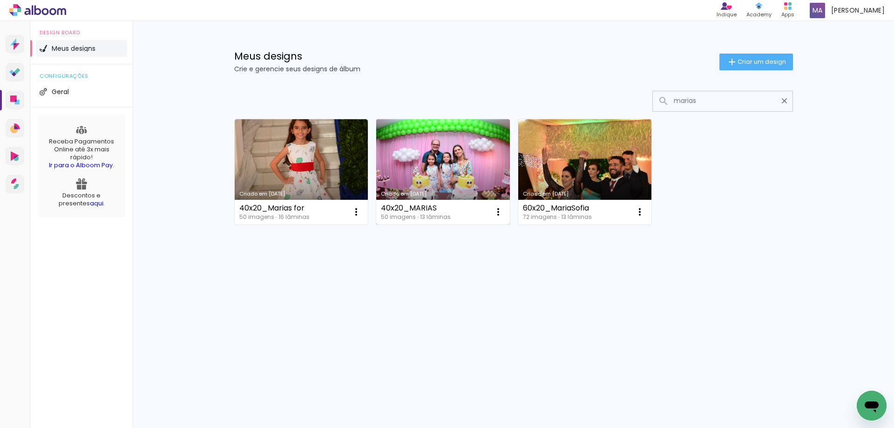
type input "marias"
type paper-input "marias"
click at [471, 162] on link "Criado em [DATE]" at bounding box center [443, 171] width 134 height 105
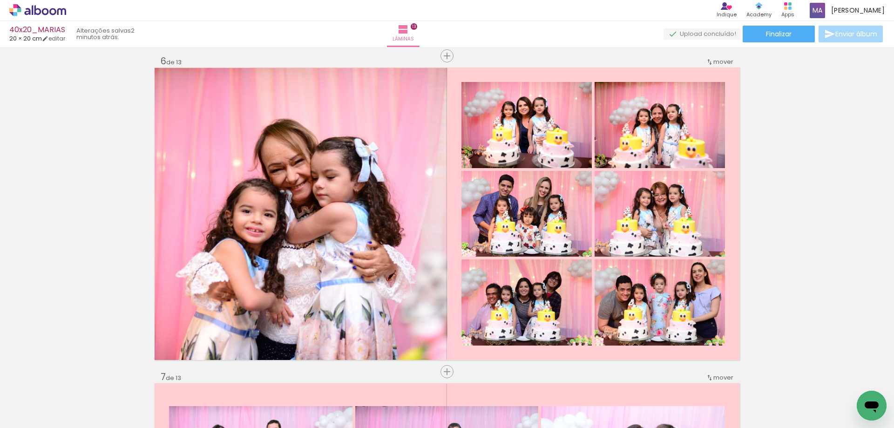
scroll to position [1583, 0]
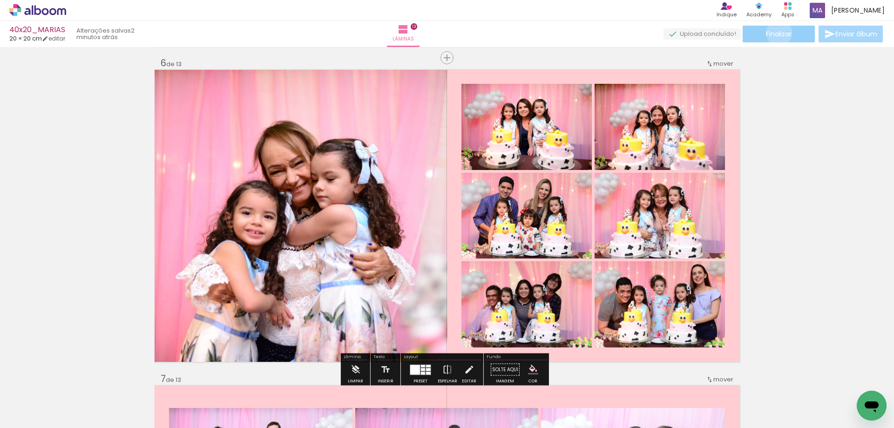
click at [776, 33] on span "Finalizar" at bounding box center [779, 34] width 26 height 7
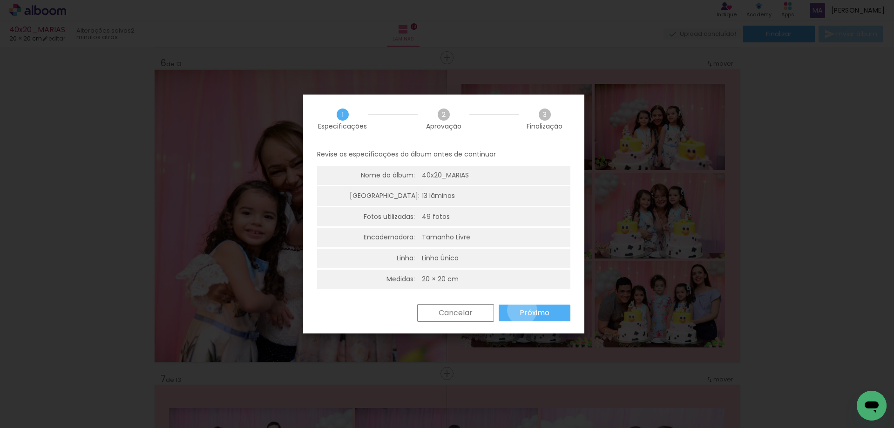
click at [0, 0] on slot "Próximo" at bounding box center [0, 0] width 0 height 0
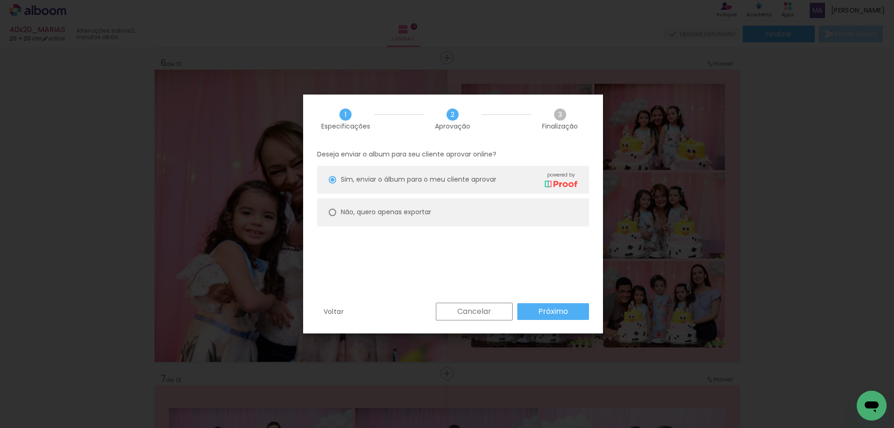
click at [0, 0] on slot "Não, quero apenas exportar" at bounding box center [0, 0] width 0 height 0
type paper-radio-button "on"
click at [535, 305] on paper-button "Próximo" at bounding box center [553, 311] width 72 height 17
type input "Alta, 300 DPI"
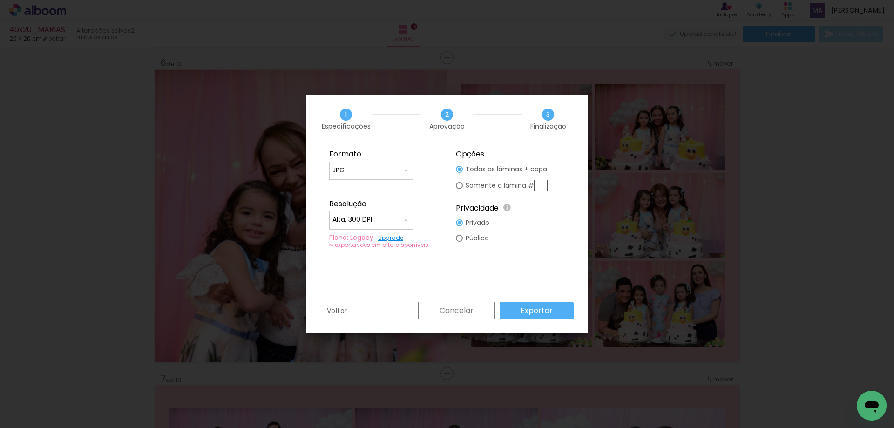
click at [0, 0] on slot "Somente a lâmina #" at bounding box center [0, 0] width 0 height 0
type paper-radio-button "on"
drag, startPoint x: 542, startPoint y: 187, endPoint x: 537, endPoint y: 186, distance: 5.2
click at [537, 186] on input "text" at bounding box center [541, 186] width 14 height 12
type input "6"
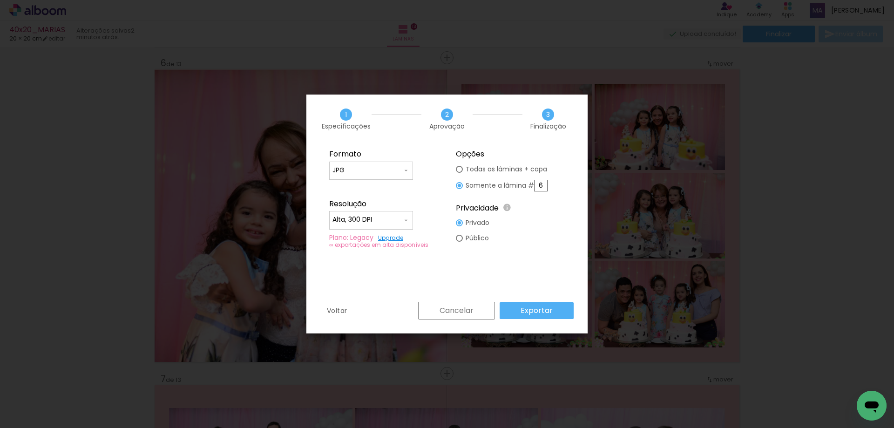
click at [0, 0] on slot "Exportar" at bounding box center [0, 0] width 0 height 0
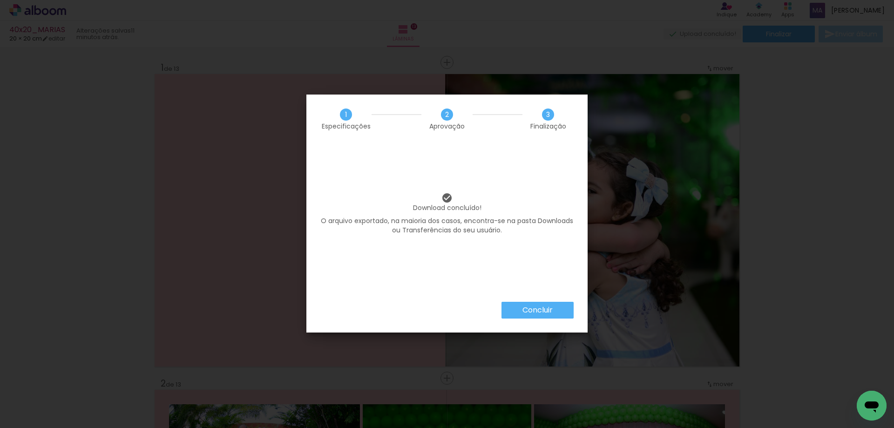
scroll to position [1583, 0]
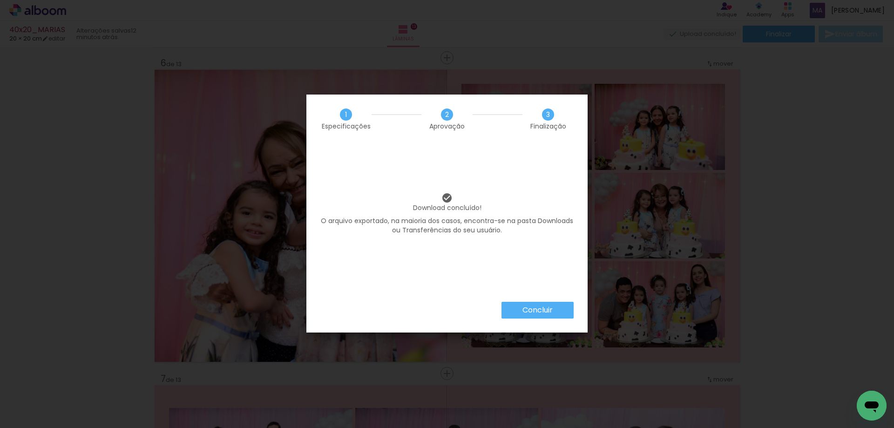
click at [0, 0] on slot "Concluir" at bounding box center [0, 0] width 0 height 0
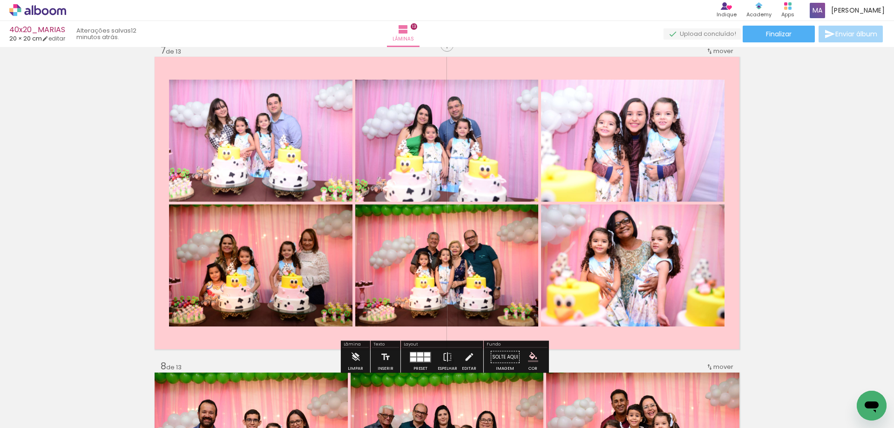
scroll to position [1909, 0]
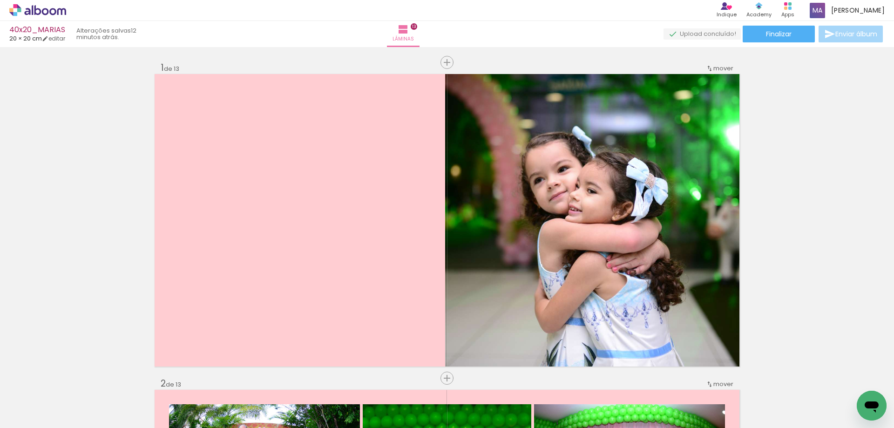
scroll to position [1909, 0]
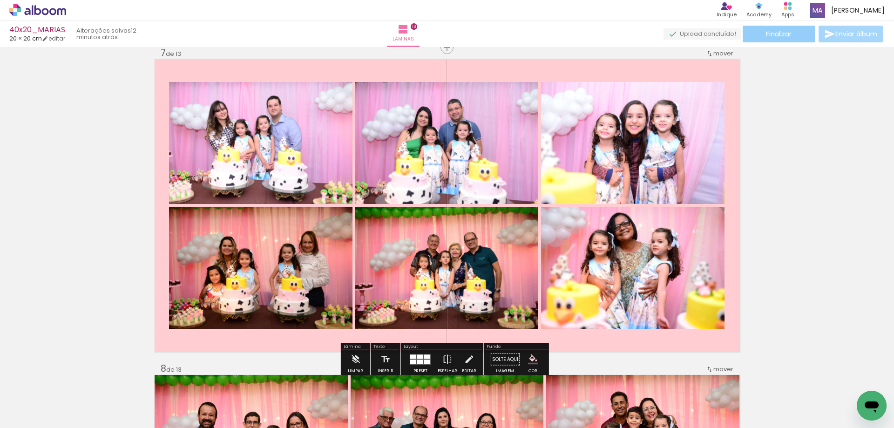
click at [791, 35] on paper-button "Finalizar" at bounding box center [779, 34] width 72 height 17
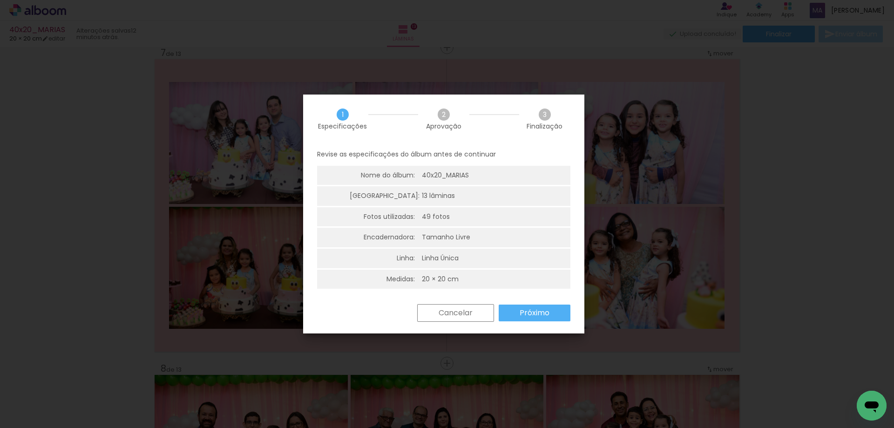
click at [0, 0] on slot "Próximo" at bounding box center [0, 0] width 0 height 0
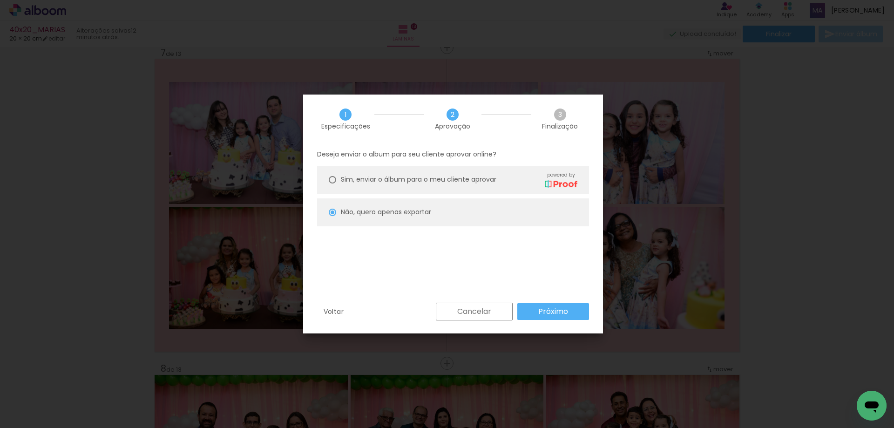
click at [0, 0] on slot "Próximo" at bounding box center [0, 0] width 0 height 0
type input "Alta, 300 DPI"
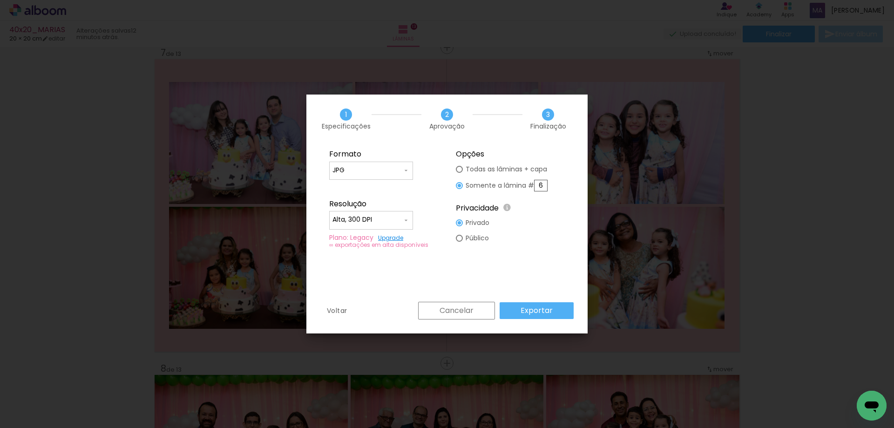
click at [539, 186] on input "6" at bounding box center [541, 186] width 14 height 12
type paper-radio-button "on"
type input "7"
click at [0, 0] on slot "Exportar" at bounding box center [0, 0] width 0 height 0
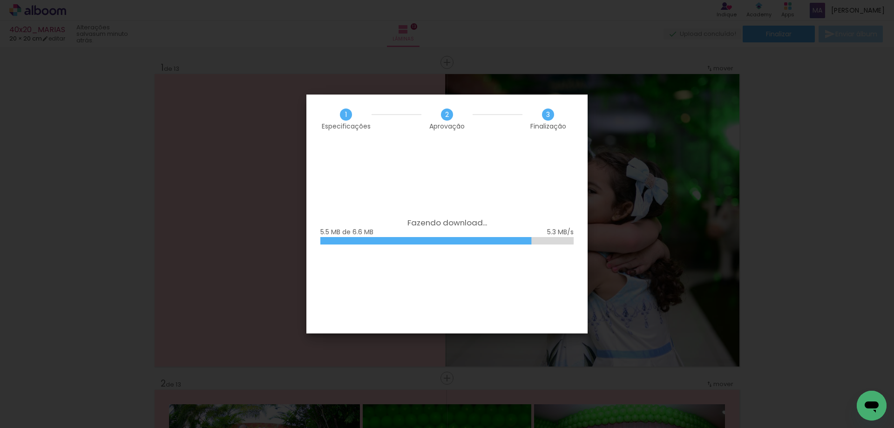
scroll to position [1909, 0]
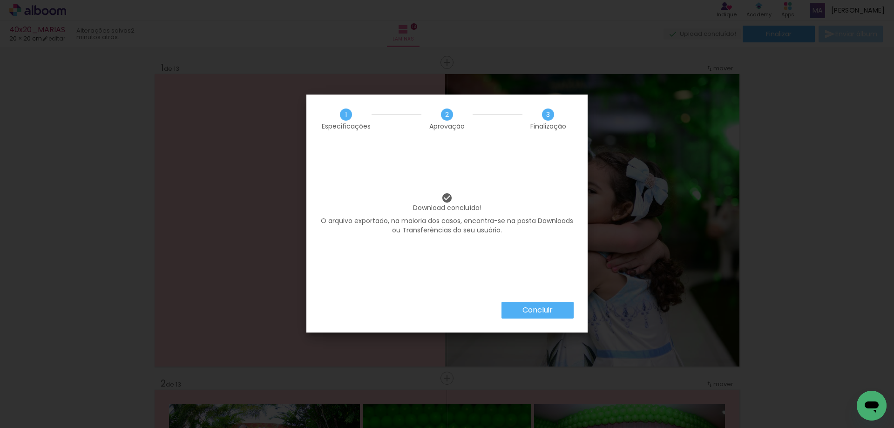
scroll to position [1909, 0]
